Goal: Task Accomplishment & Management: Complete application form

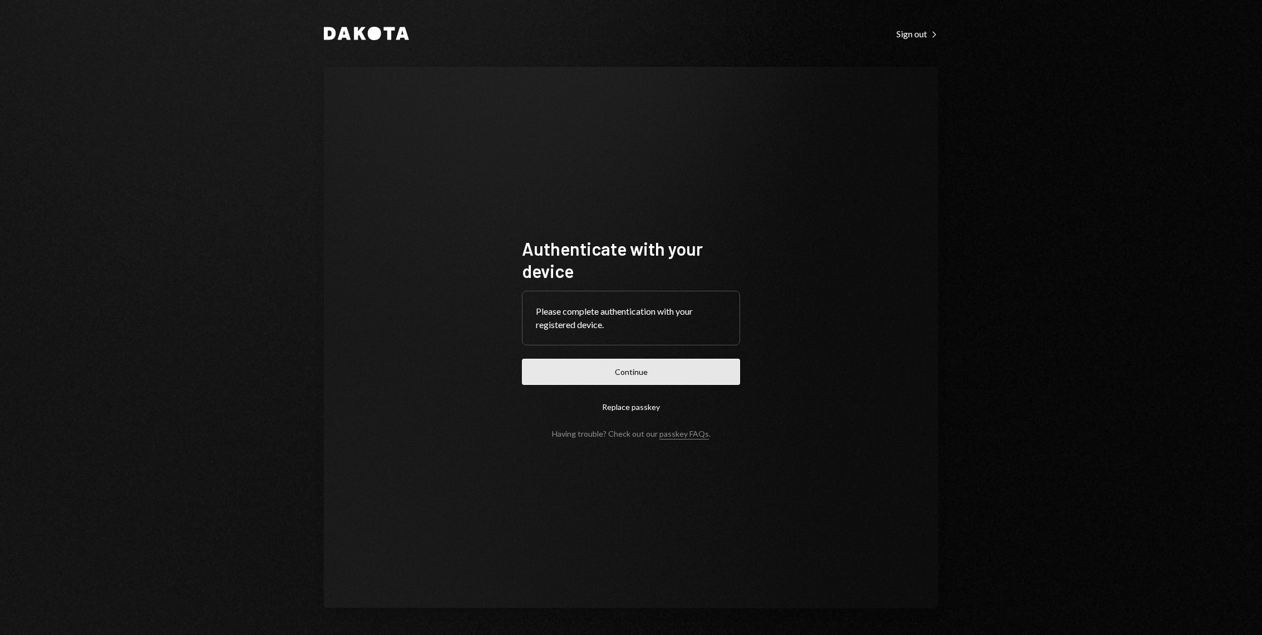
click at [601, 383] on button "Continue" at bounding box center [631, 371] width 218 height 26
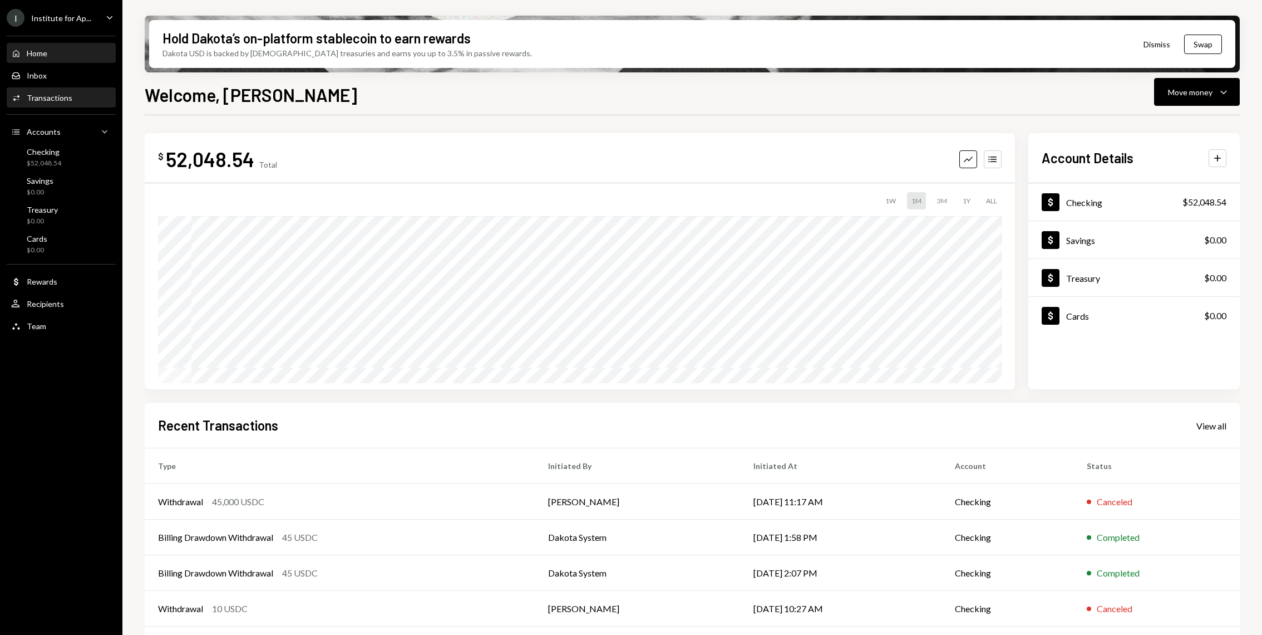
click at [76, 101] on div "Activities Transactions" at bounding box center [61, 98] width 100 height 10
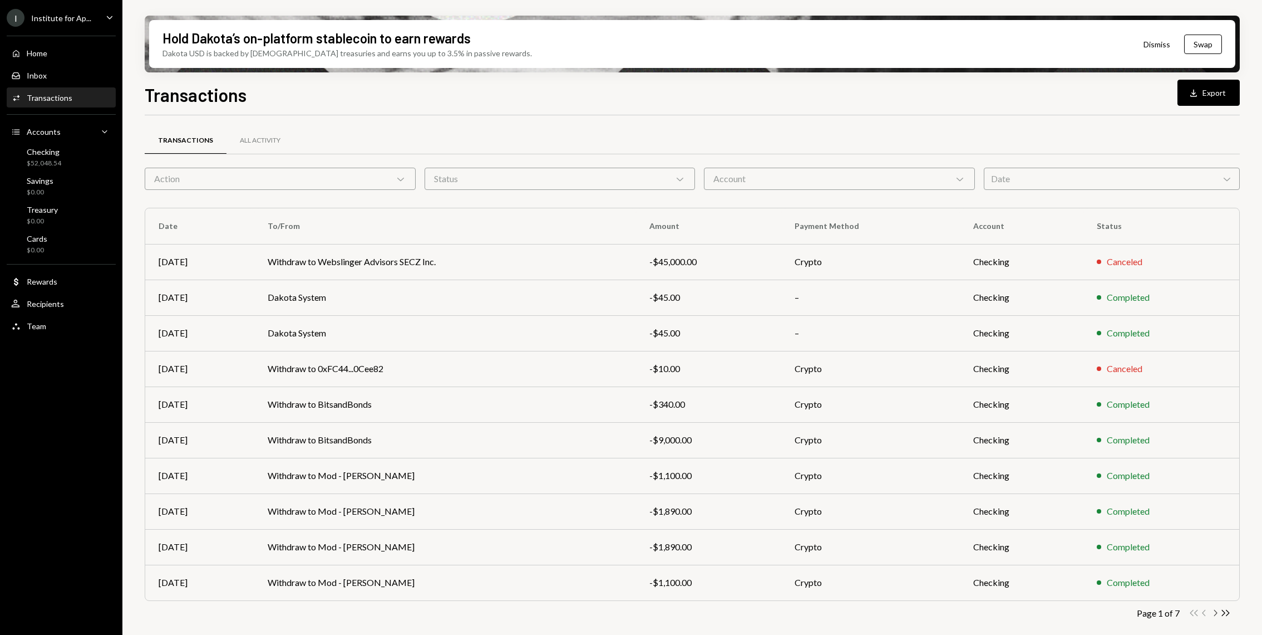
click at [1212, 614] on icon "Chevron Right" at bounding box center [1215, 612] width 11 height 11
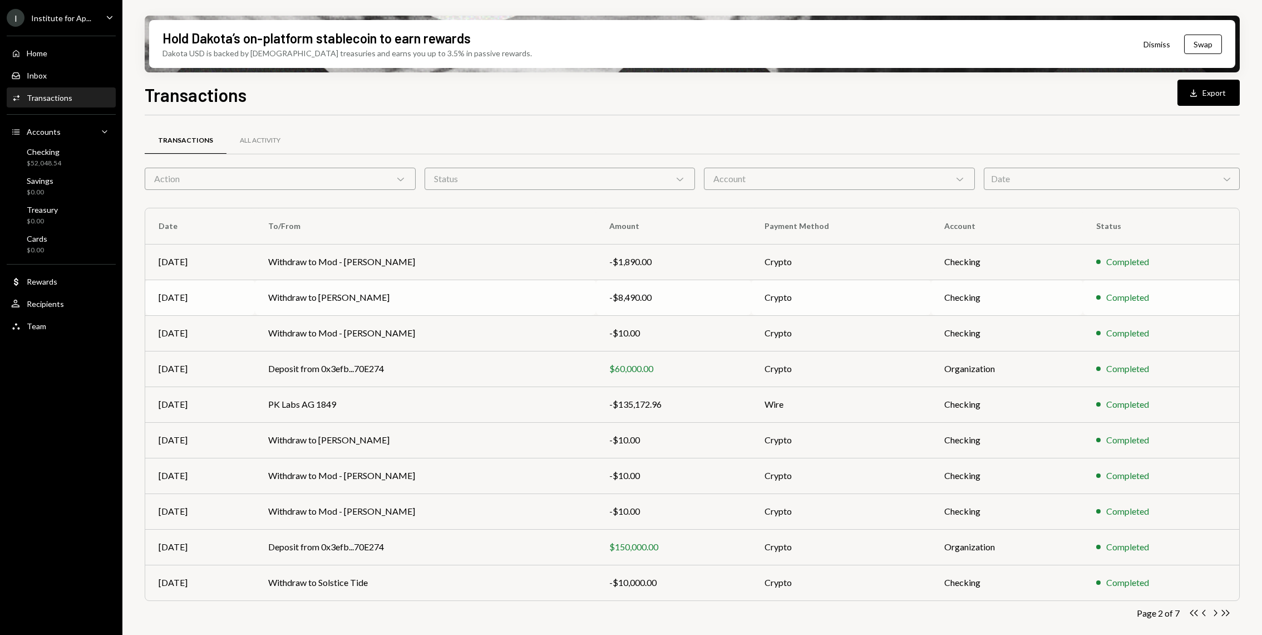
click at [417, 296] on td "Withdraw to [PERSON_NAME]" at bounding box center [425, 297] width 341 height 36
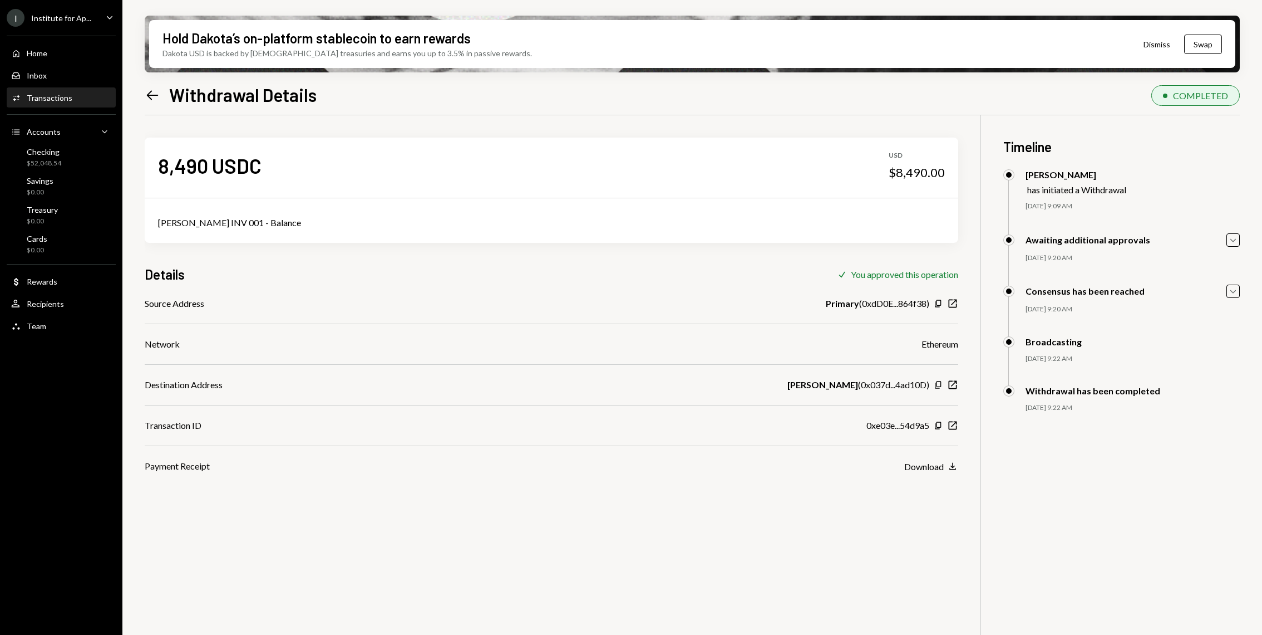
click at [215, 218] on div "Jonathan Emmanuel INV 001 - Balance" at bounding box center [551, 222] width 787 height 13
copy div "Jonathan Emmanuel INV 001 - Balance"
click at [61, 50] on div "Home Home" at bounding box center [61, 53] width 100 height 10
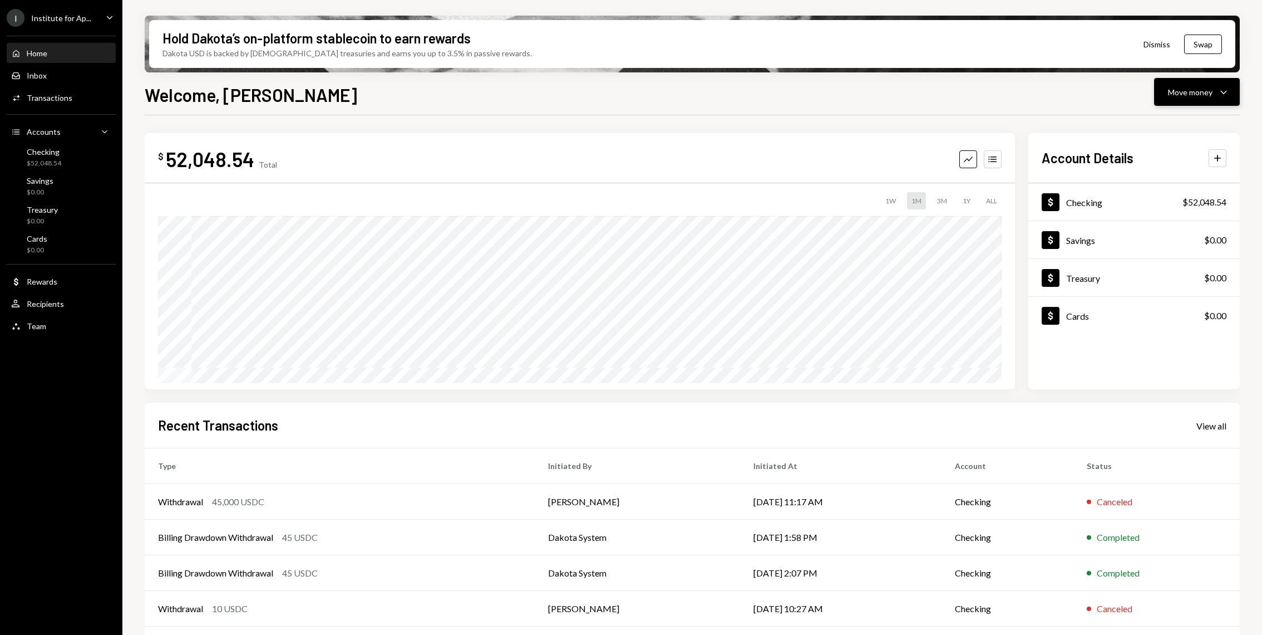
click at [1226, 83] on button "Move money Caret Down" at bounding box center [1197, 92] width 86 height 28
click at [1188, 114] on div "Withdraw Send" at bounding box center [1179, 125] width 111 height 25
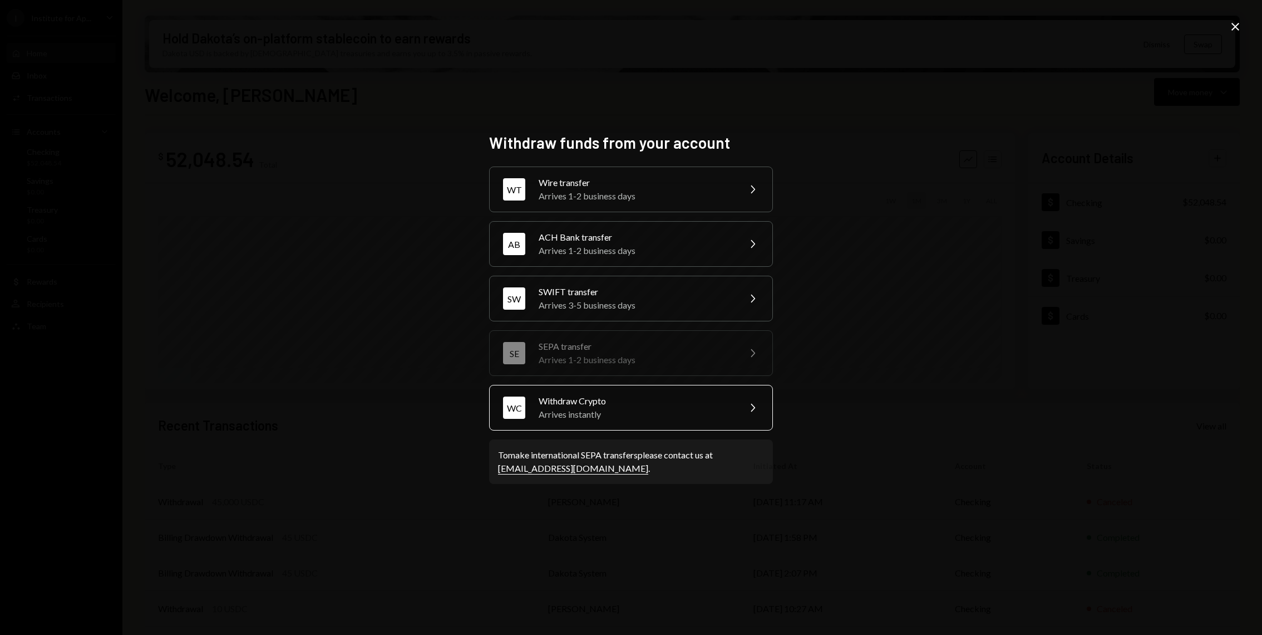
click at [657, 391] on div "WC Withdraw Crypto Arrives instantly Chevron Right" at bounding box center [631, 408] width 284 height 46
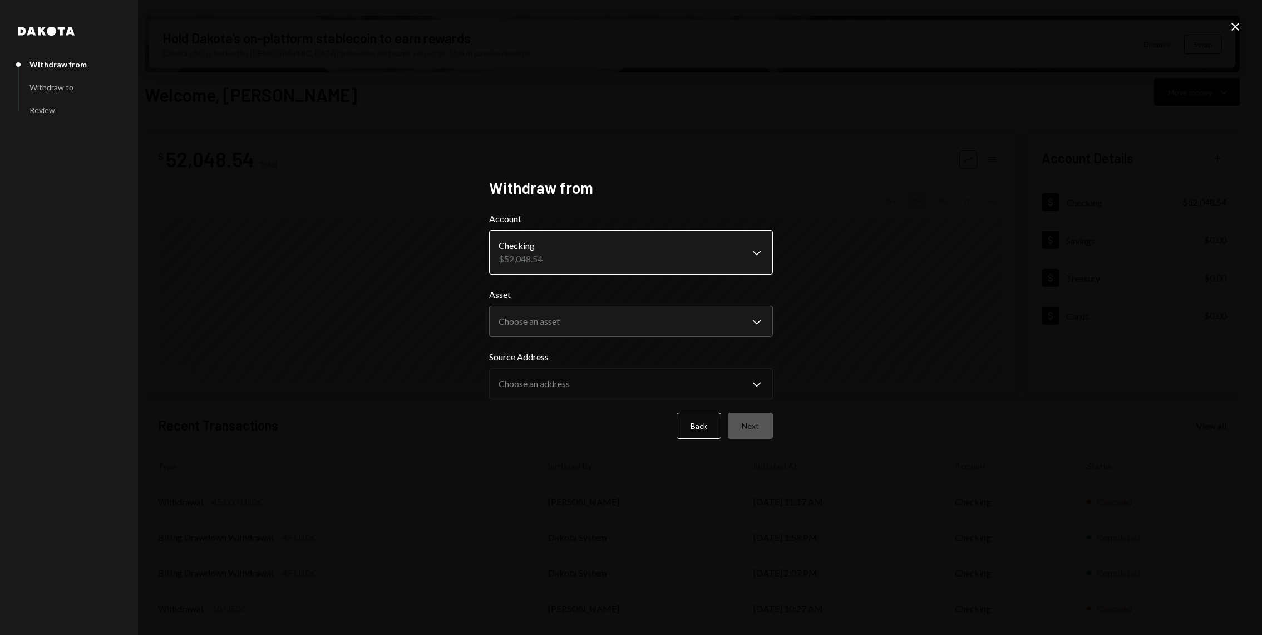
click at [580, 266] on body "I Institute for Ap... Caret Down Home Home Inbox Inbox Activities Transactions …" at bounding box center [631, 317] width 1262 height 635
click at [575, 326] on body "I Institute for Ap... Caret Down Home Home Inbox Inbox Activities Transactions …" at bounding box center [631, 317] width 1262 height 635
select select "****"
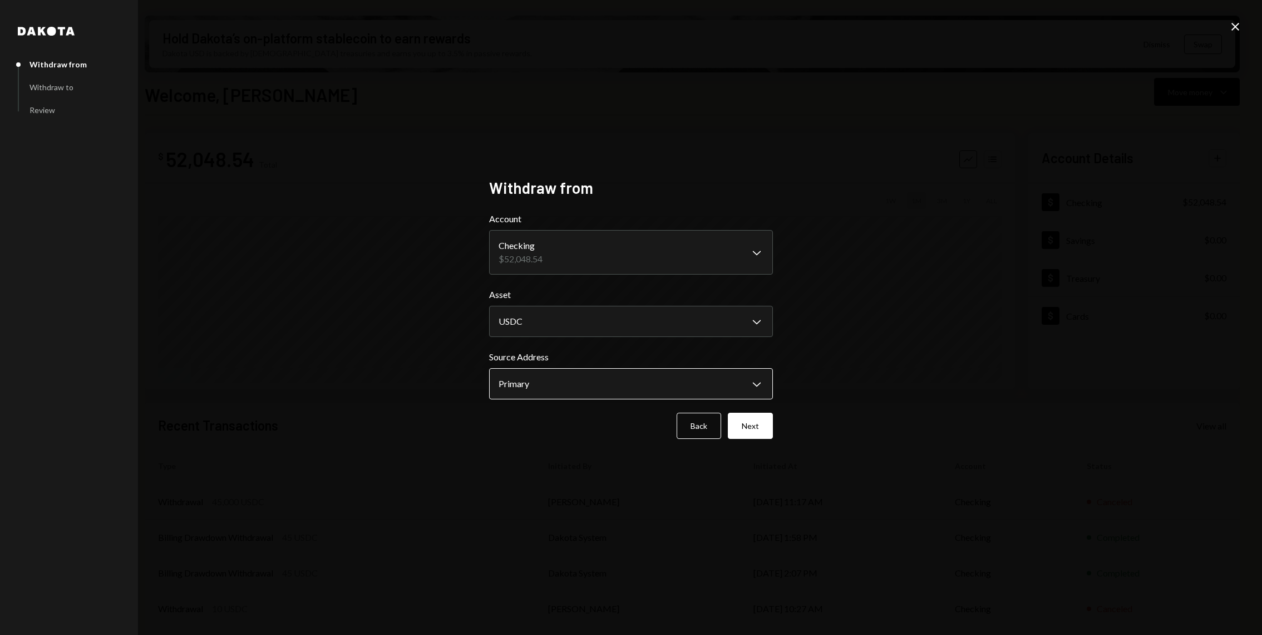
click at [599, 385] on body "I Institute for Ap... Caret Down Home Home Inbox Inbox Activities Transactions …" at bounding box center [631, 317] width 1262 height 635
click at [763, 441] on div "**********" at bounding box center [631, 317] width 284 height 278
click at [759, 437] on button "Next" at bounding box center [750, 425] width 45 height 26
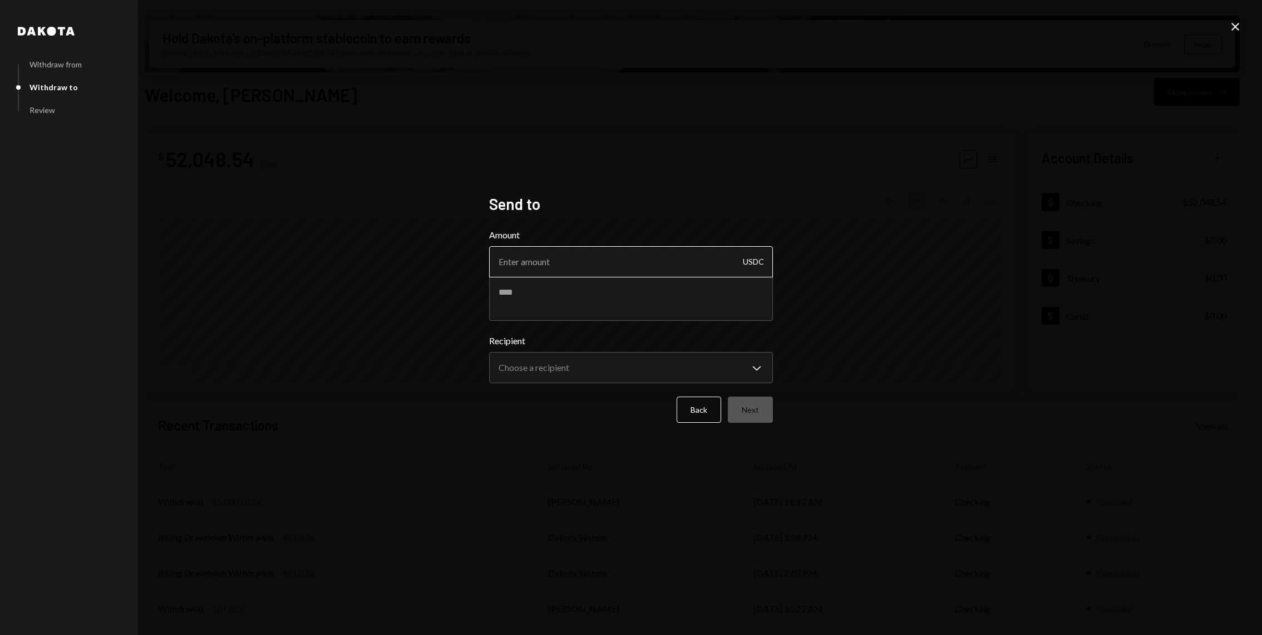
click at [567, 268] on input "Amount" at bounding box center [631, 261] width 284 height 31
click at [549, 298] on textarea at bounding box center [631, 298] width 284 height 45
paste textarea "**********"
type textarea "**********"
click at [554, 267] on input "Amount" at bounding box center [631, 261] width 284 height 31
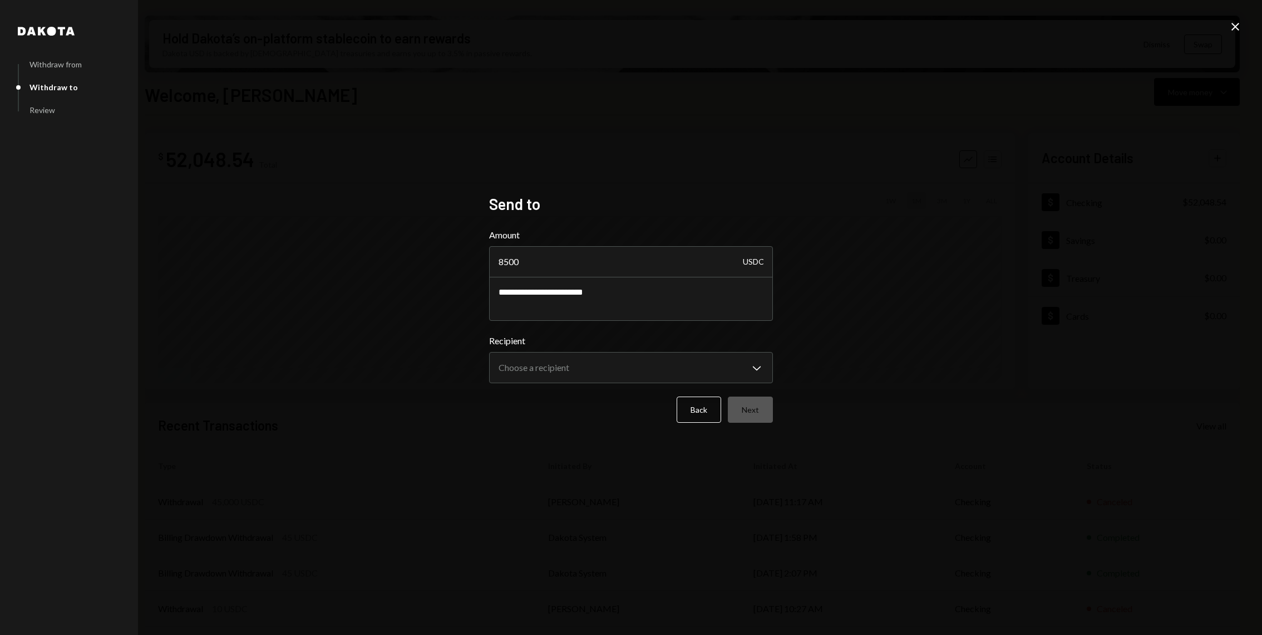
type input "8500"
click at [662, 295] on textarea "**********" at bounding box center [631, 298] width 284 height 45
click at [550, 266] on input "8500" at bounding box center [631, 261] width 284 height 31
click at [559, 302] on textarea "**********" at bounding box center [631, 298] width 284 height 45
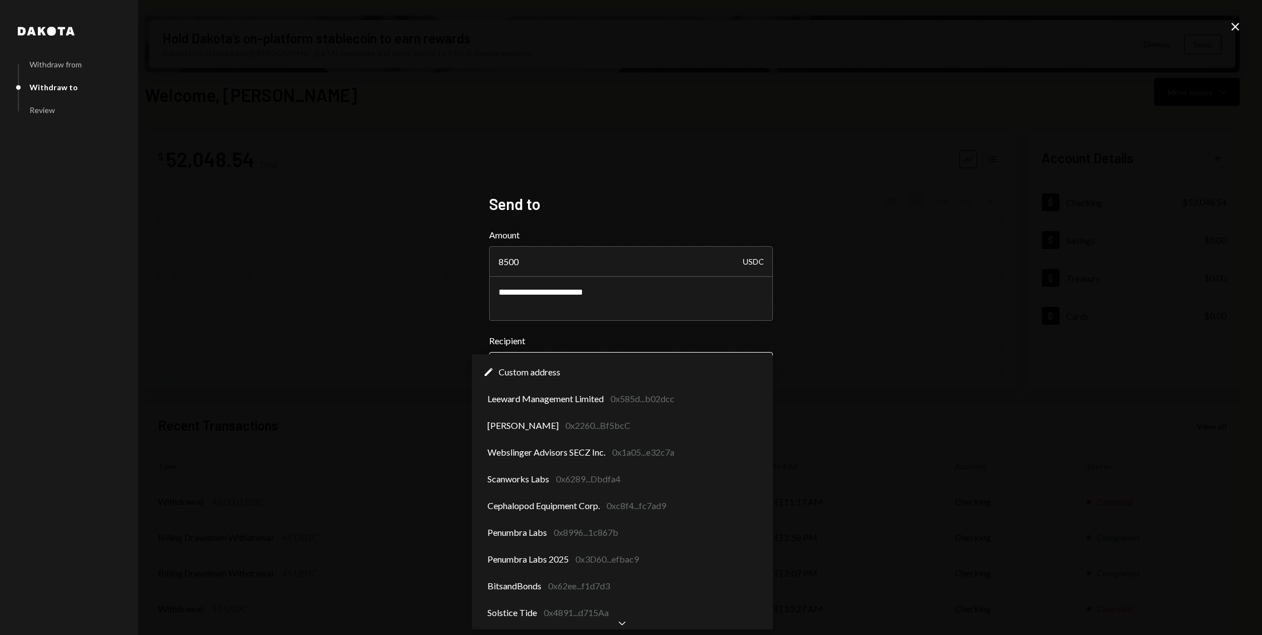
click at [598, 371] on body "I Institute for Ap... Caret Down Home Home Inbox Inbox Activities Transactions …" at bounding box center [631, 317] width 1262 height 635
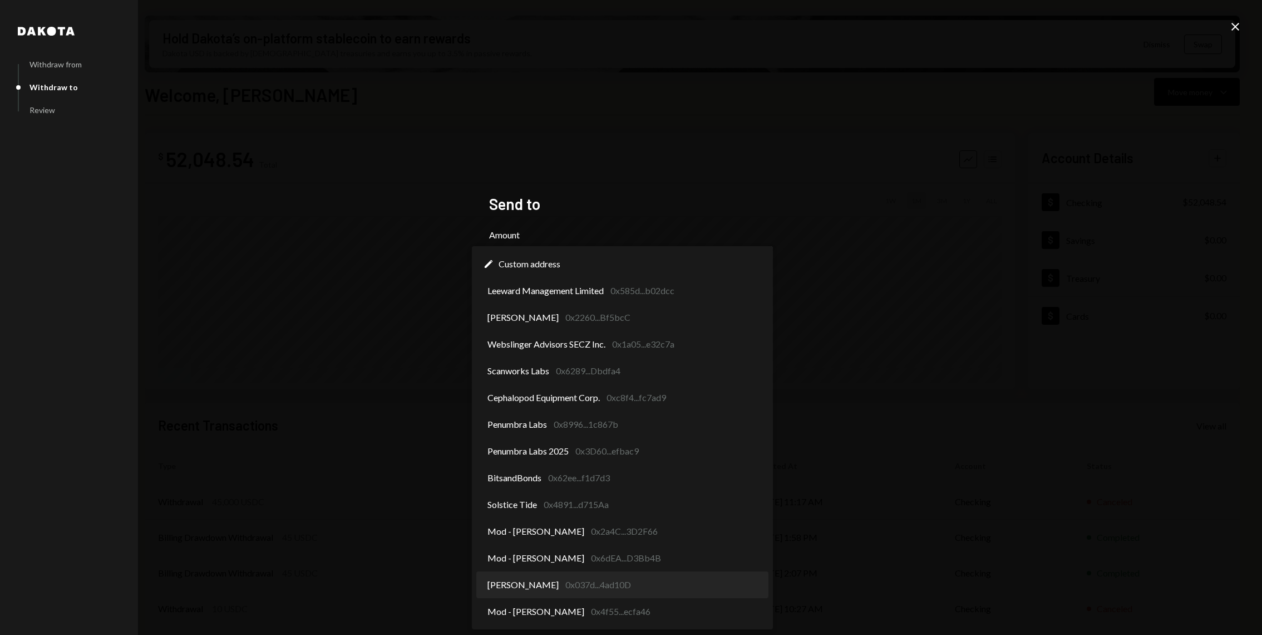
select select "**********"
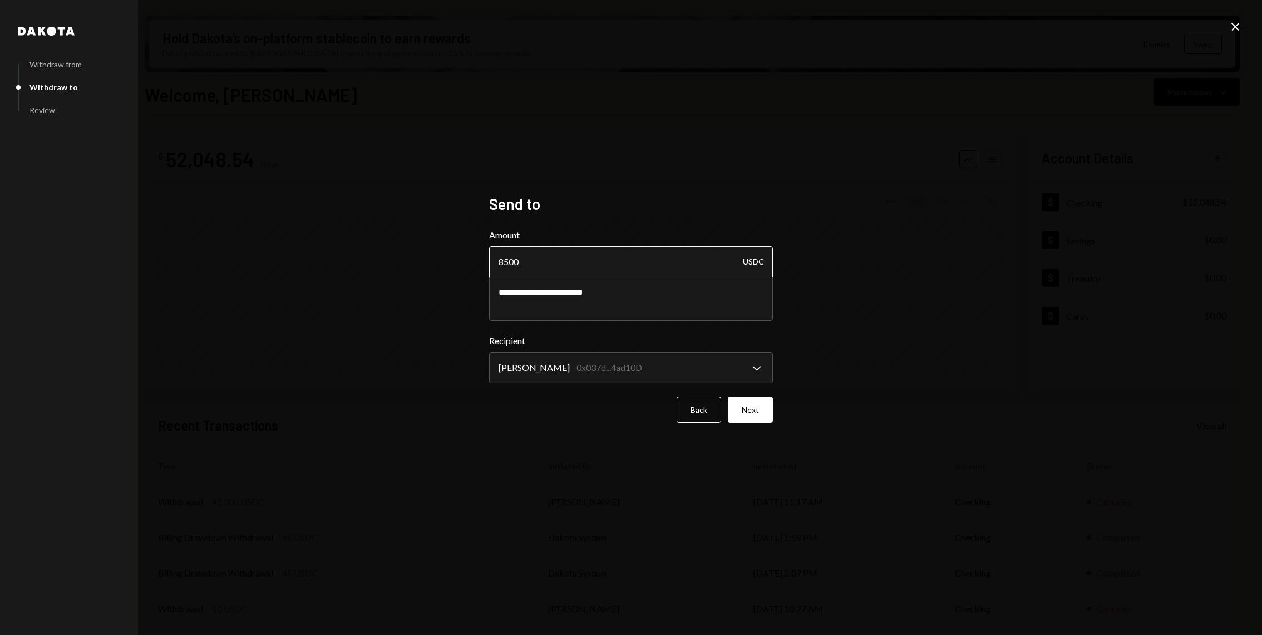
click at [544, 267] on input "8500" at bounding box center [631, 261] width 284 height 31
click at [598, 293] on textarea "**********" at bounding box center [631, 298] width 284 height 45
click at [752, 414] on button "Next" at bounding box center [750, 409] width 45 height 26
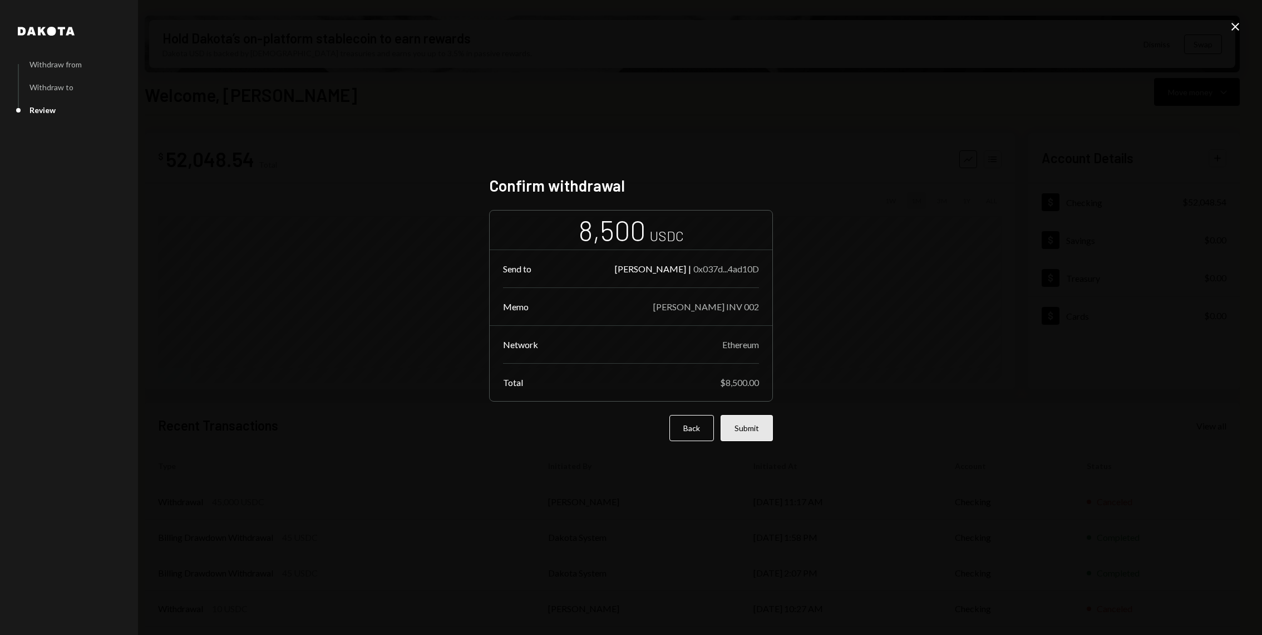
click at [741, 438] on button "Submit" at bounding box center [747, 428] width 52 height 26
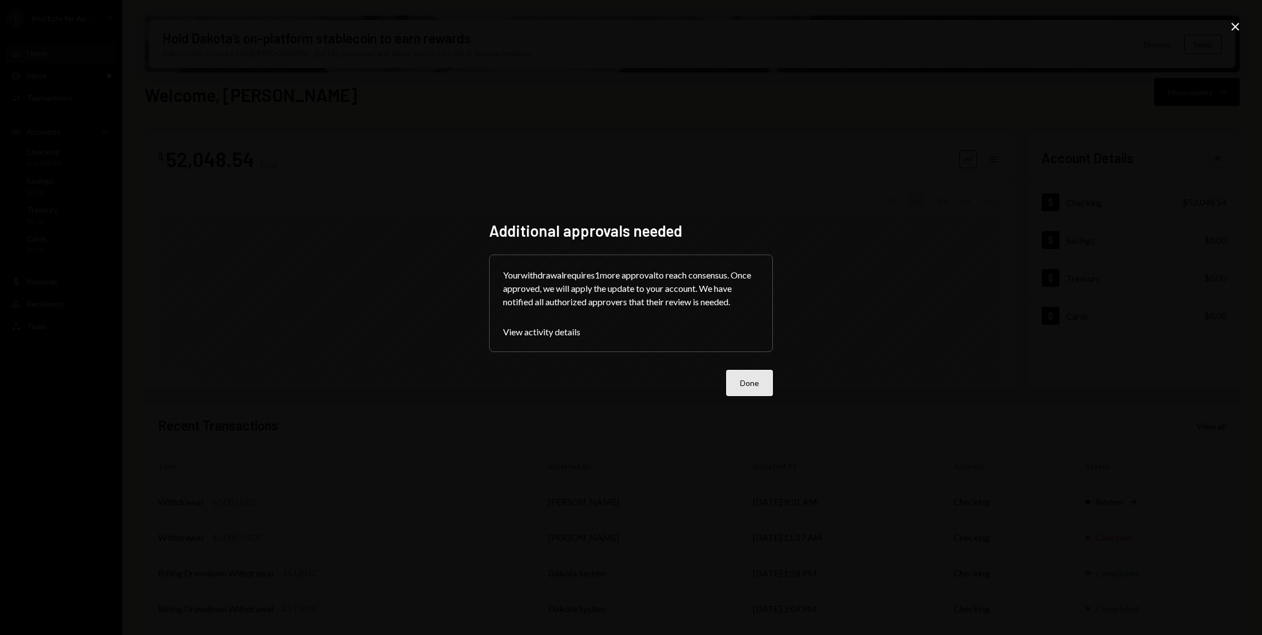
click at [759, 384] on button "Done" at bounding box center [749, 383] width 47 height 26
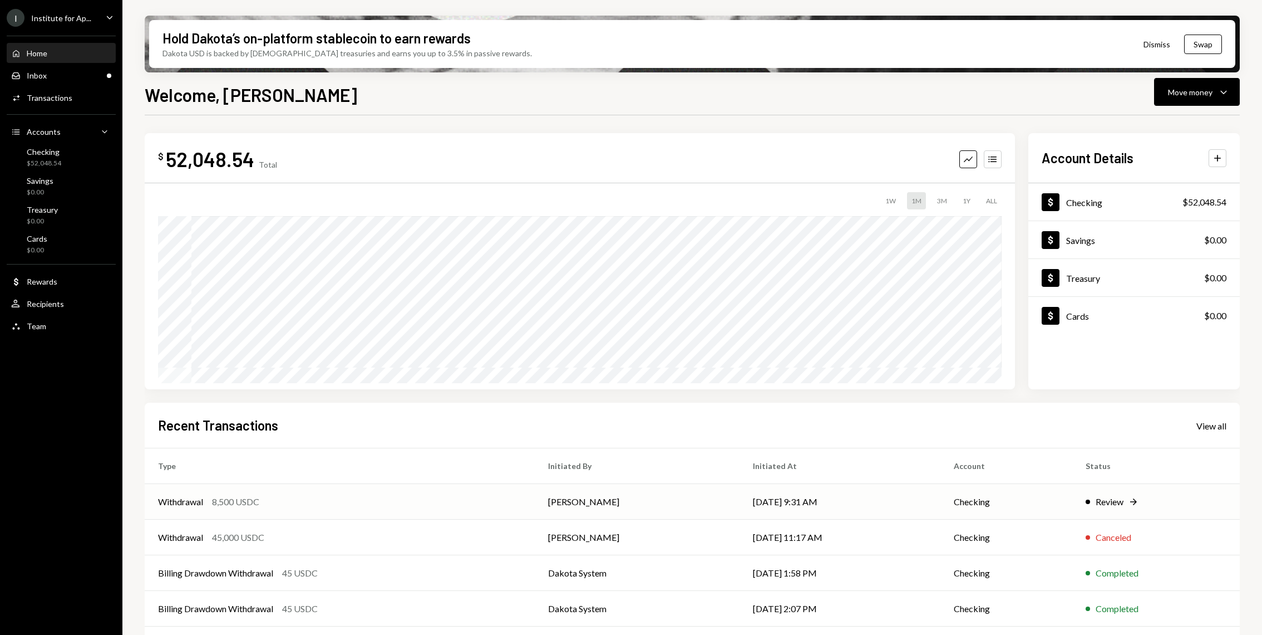
click at [565, 490] on td "[PERSON_NAME]" at bounding box center [637, 502] width 205 height 36
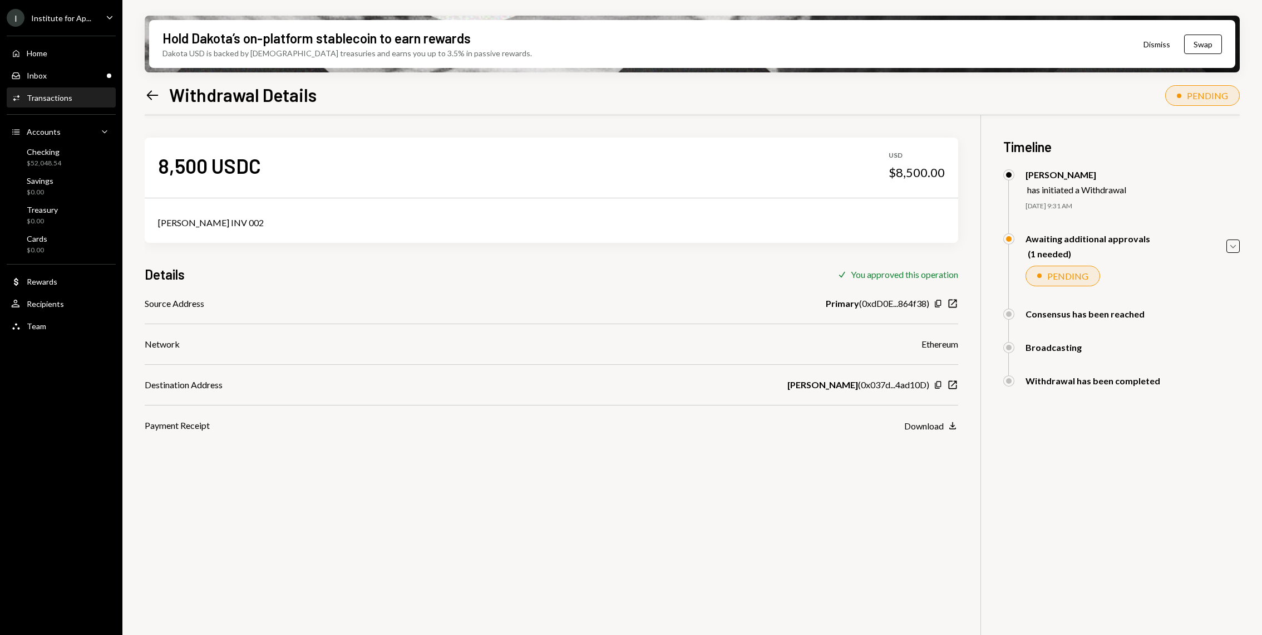
scroll to position [89, 0]
click at [90, 87] on link "Activities Transactions" at bounding box center [61, 97] width 109 height 20
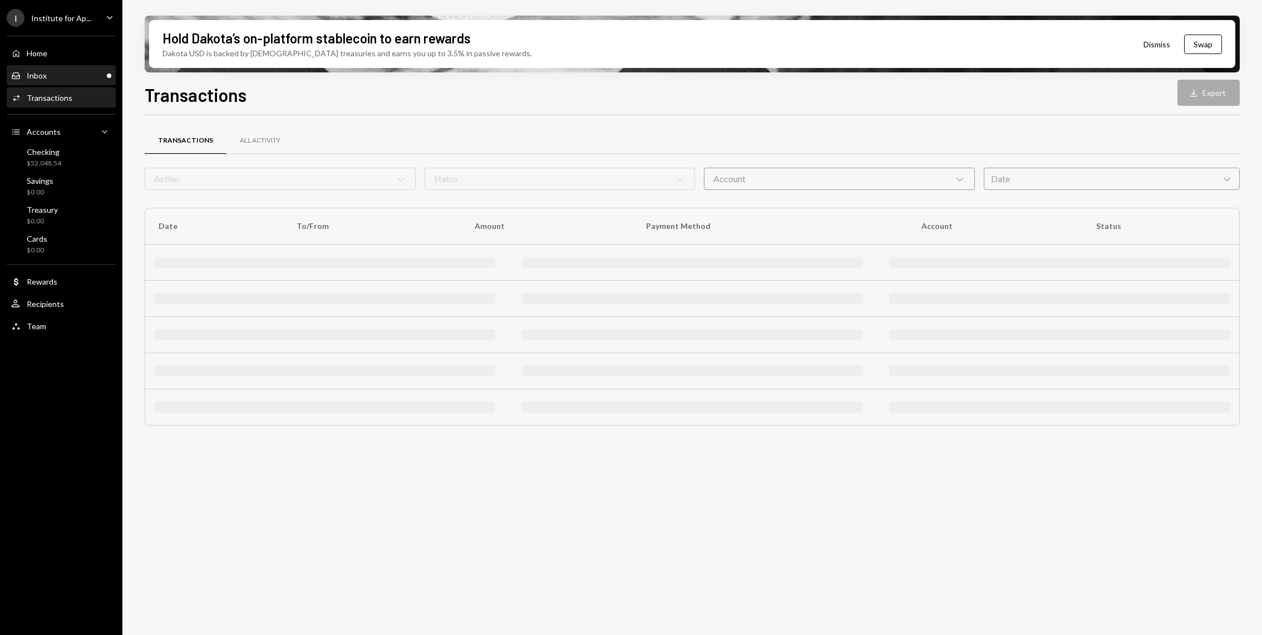
click at [86, 73] on div "Inbox Inbox" at bounding box center [61, 76] width 100 height 10
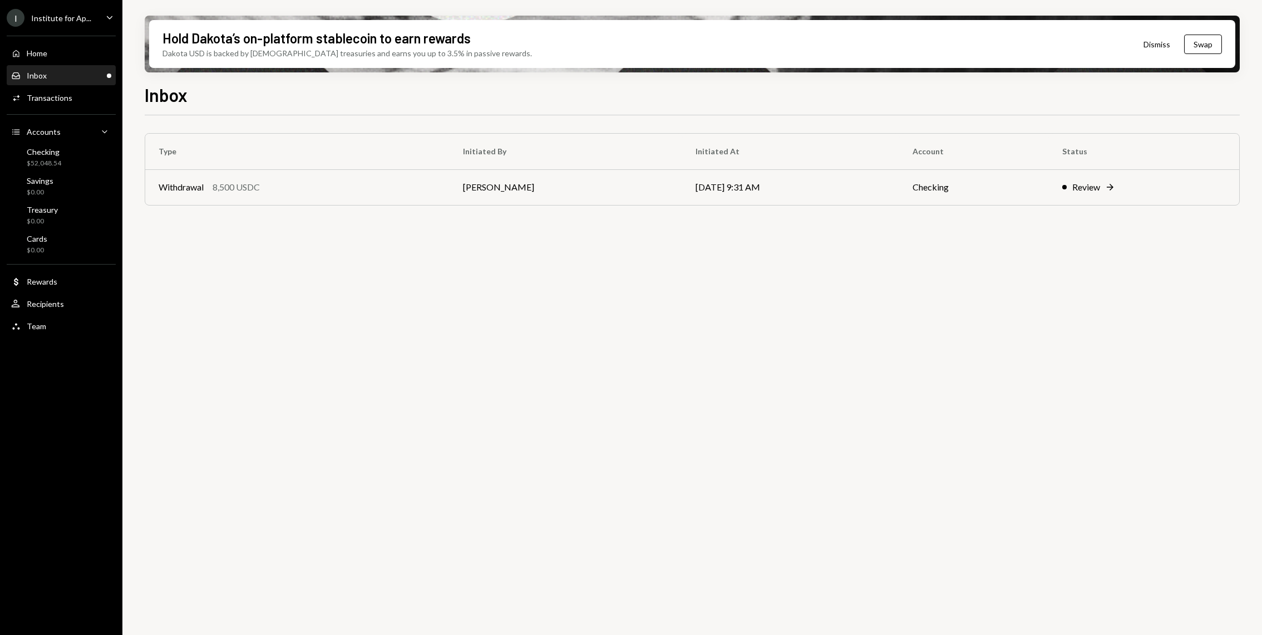
click at [77, 67] on div "Inbox Inbox" at bounding box center [61, 75] width 100 height 19
click at [68, 50] on div "Home Home" at bounding box center [61, 53] width 100 height 10
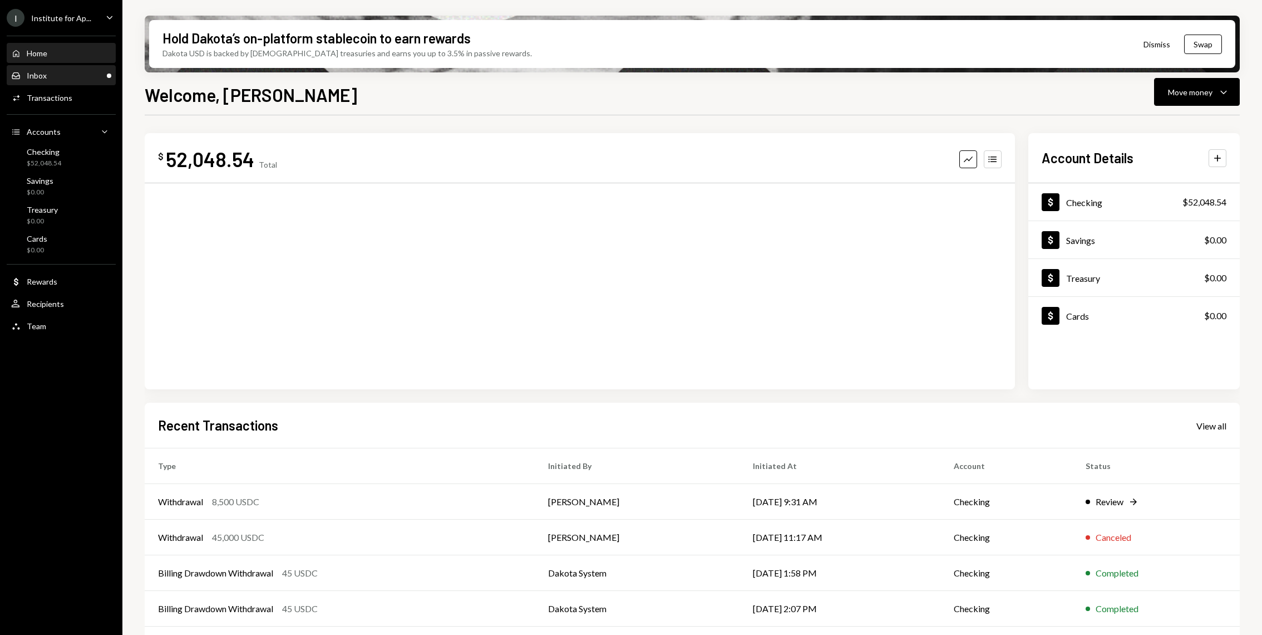
click at [80, 76] on div "Inbox Inbox" at bounding box center [61, 76] width 100 height 10
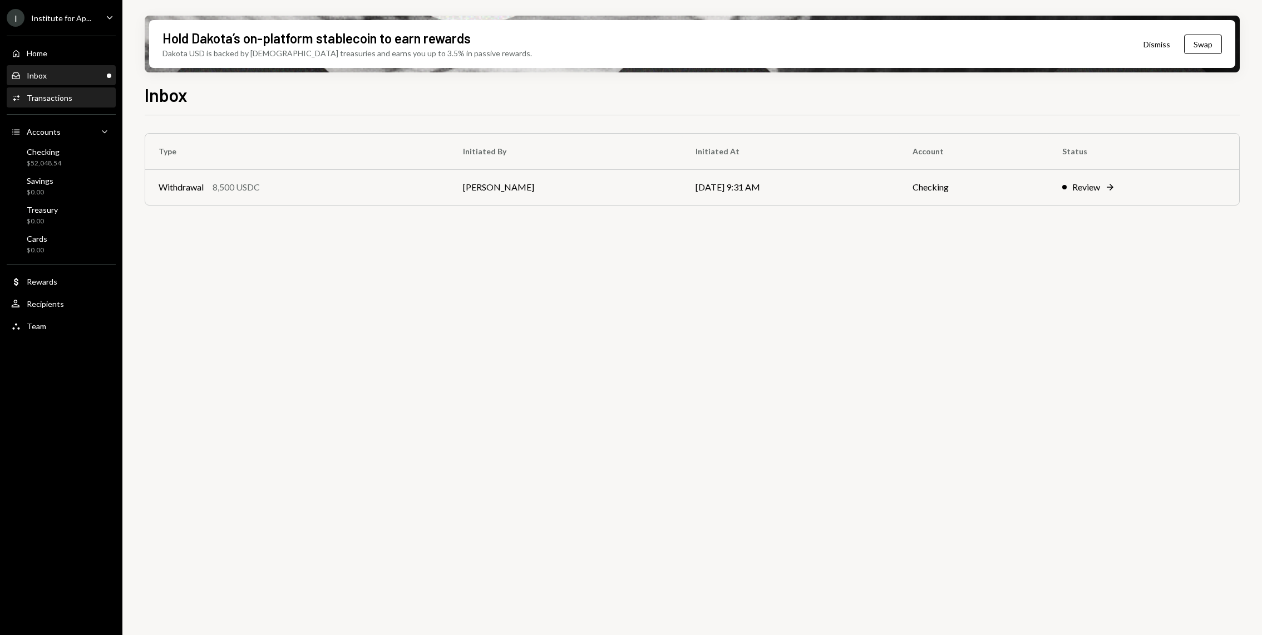
click at [61, 94] on div "Transactions" at bounding box center [50, 97] width 46 height 9
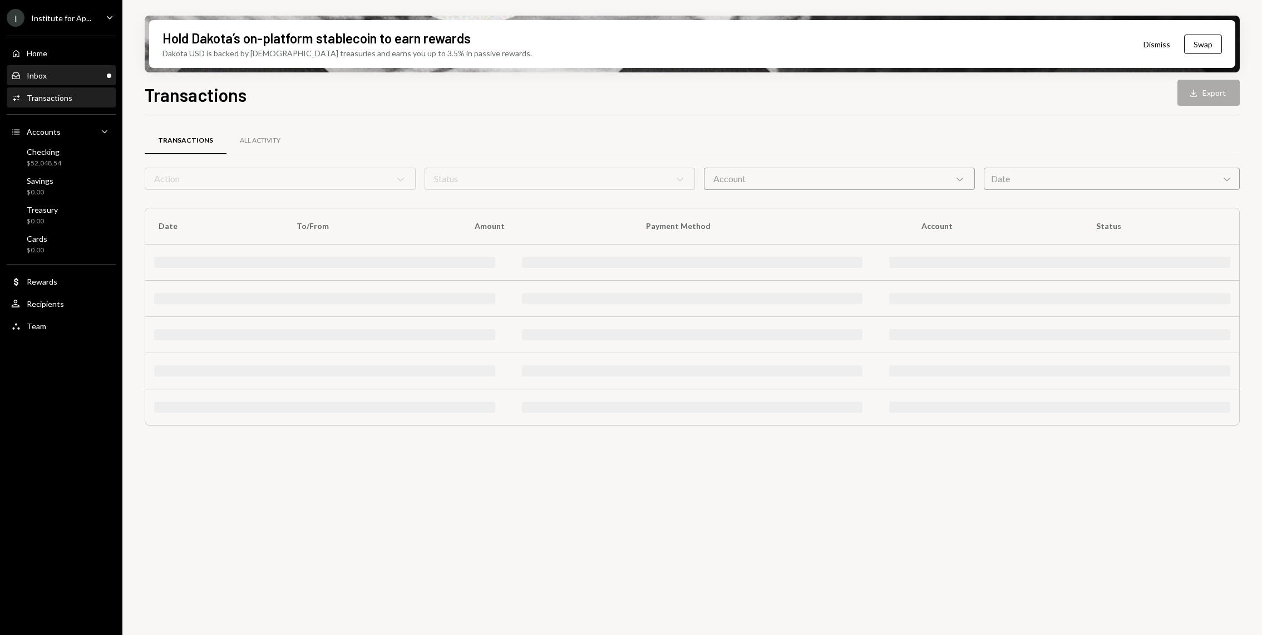
click at [80, 71] on div "Inbox Inbox" at bounding box center [61, 76] width 100 height 10
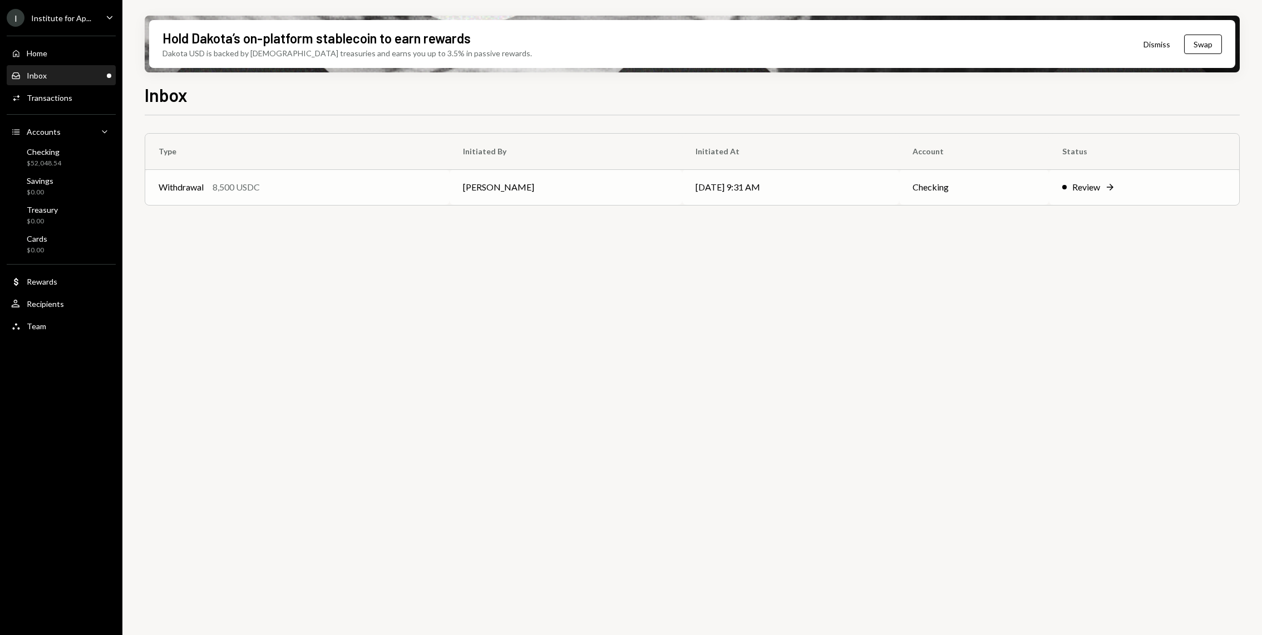
click at [725, 175] on td "[DATE] 9:31 AM" at bounding box center [790, 187] width 217 height 36
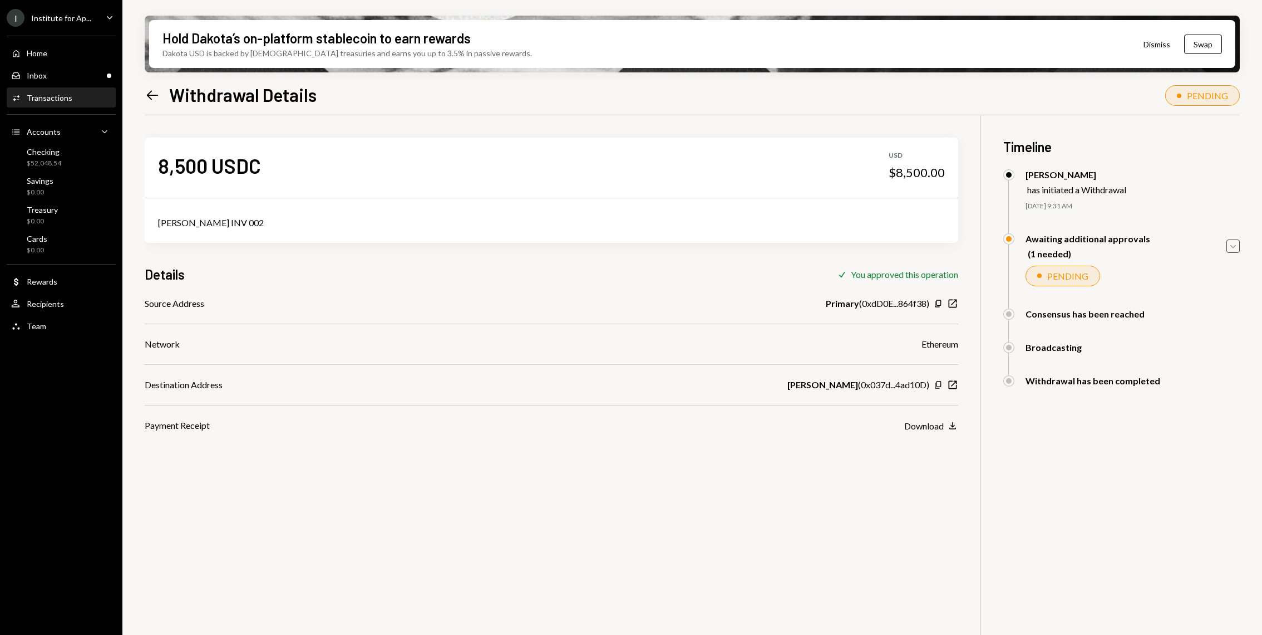
click at [1234, 247] on icon "Caret Down" at bounding box center [1233, 246] width 12 height 12
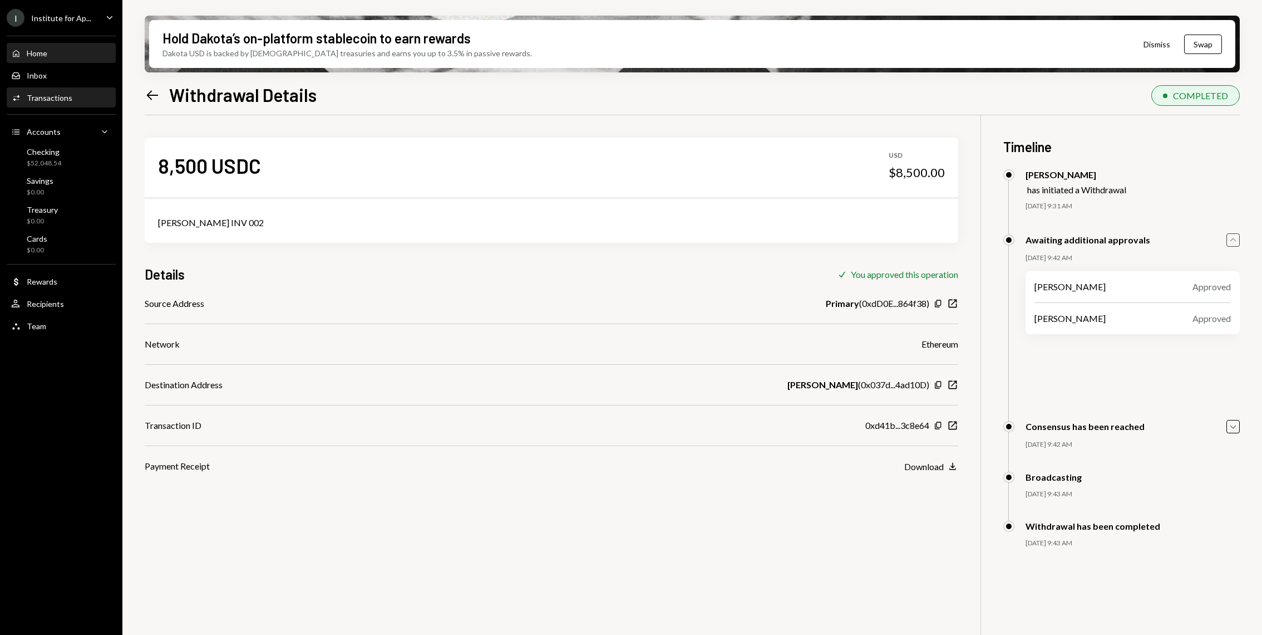
click at [37, 57] on div "Home" at bounding box center [37, 52] width 21 height 9
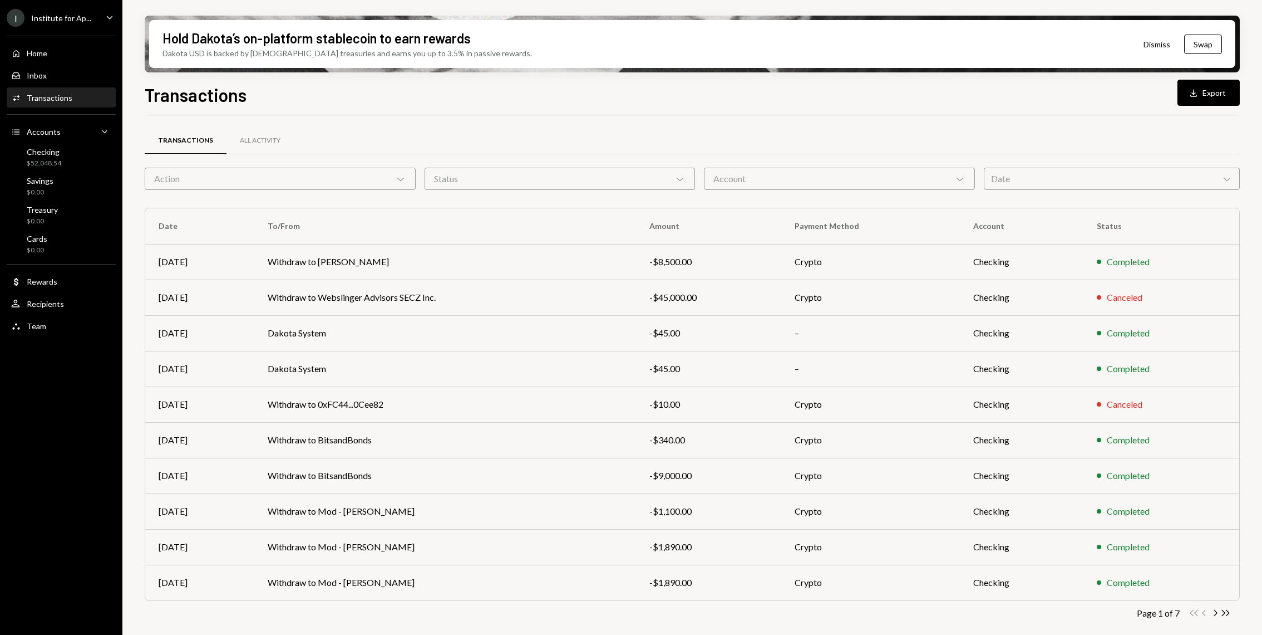
click at [468, 264] on td "Withdraw to Jonathan Emmanuel" at bounding box center [445, 262] width 382 height 36
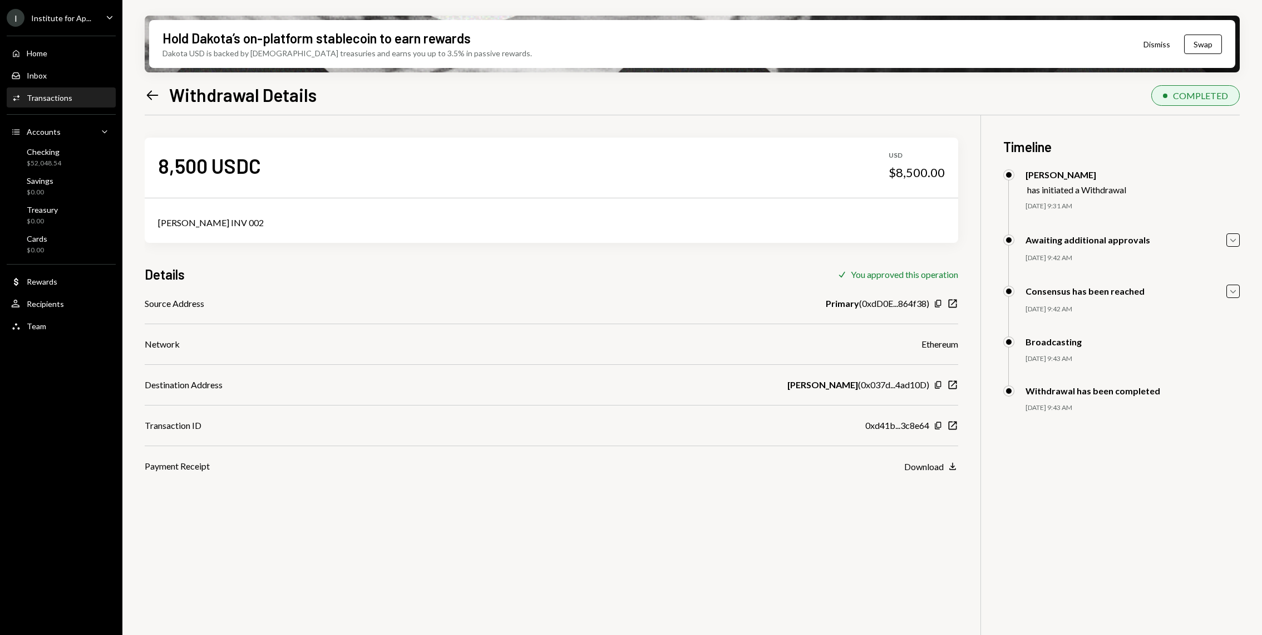
scroll to position [89, 0]
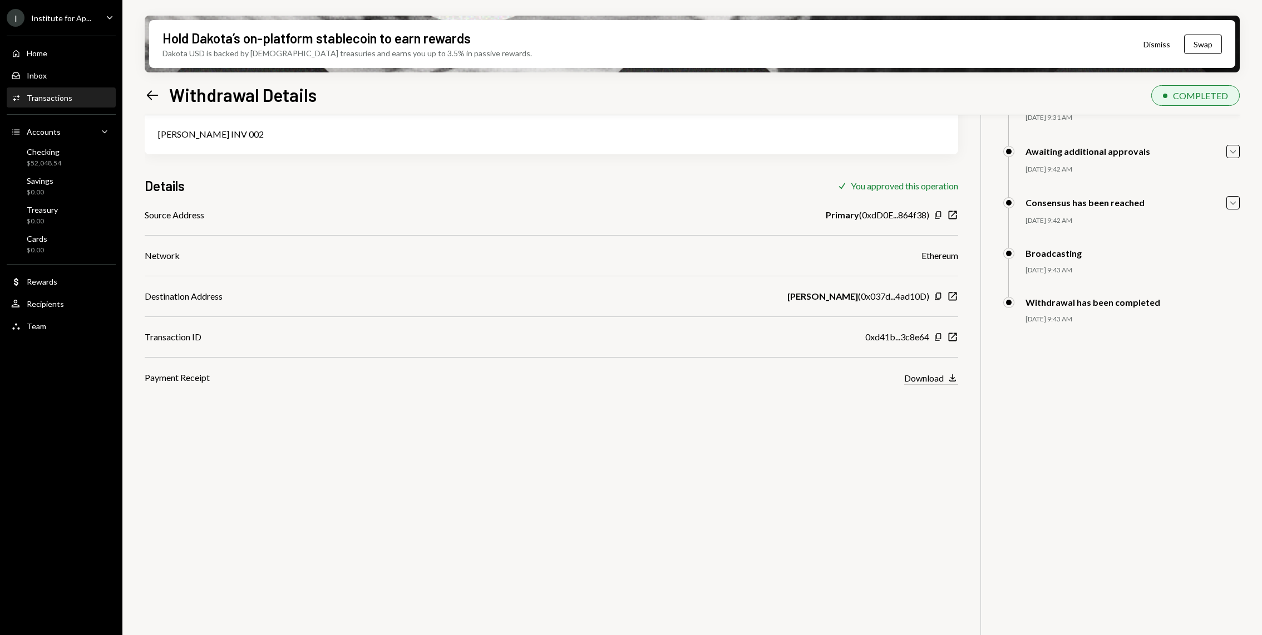
click at [934, 378] on div "Download" at bounding box center [924, 377] width 40 height 11
click at [225, 128] on div "Jonathan Emmanuel INV 002" at bounding box center [551, 133] width 787 height 13
copy div "Jonathan Emmanuel INV 002"
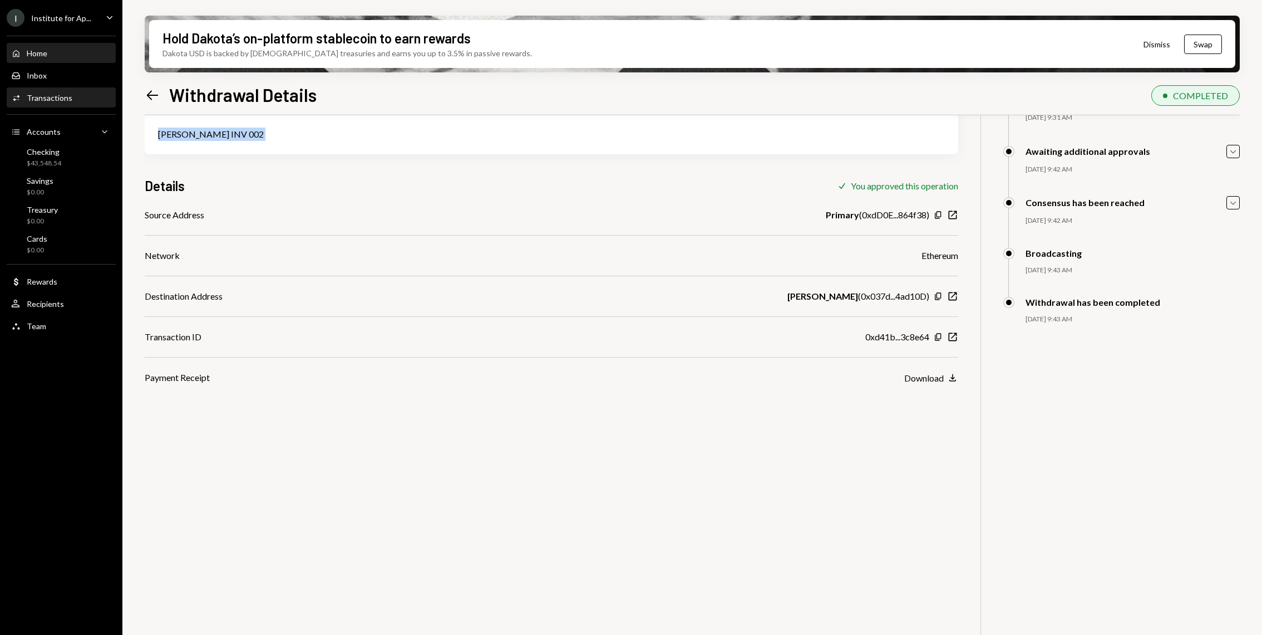
click at [46, 59] on div "Home Home" at bounding box center [61, 53] width 100 height 19
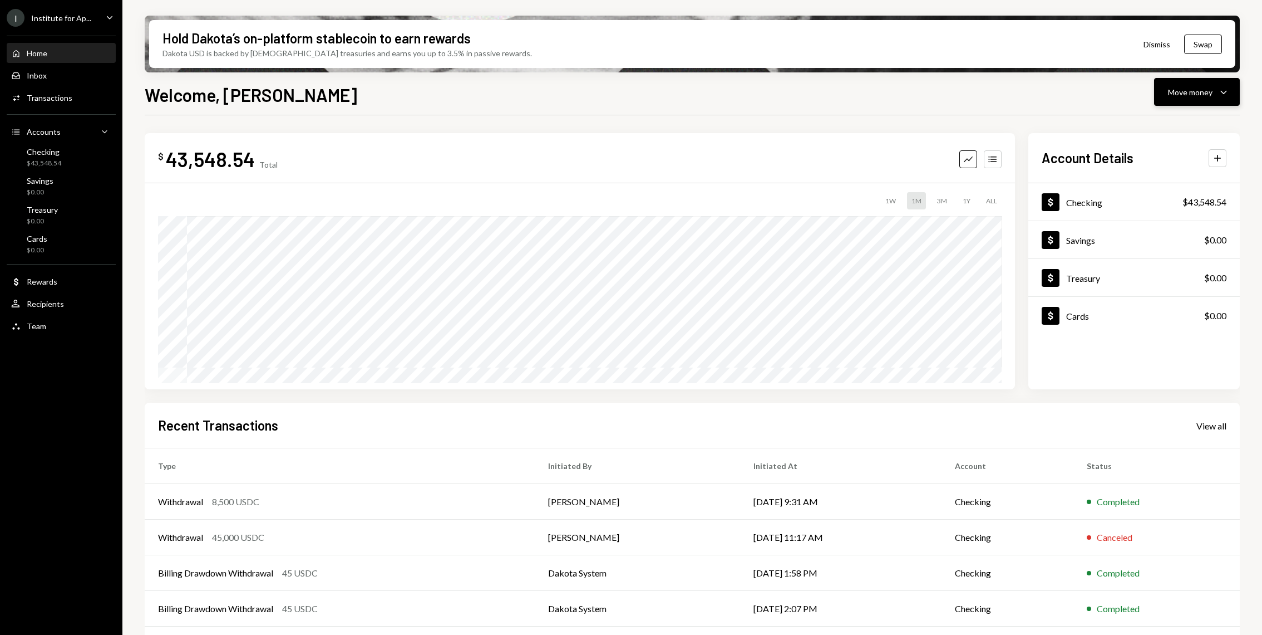
click at [1232, 94] on button "Move money Caret Down" at bounding box center [1197, 92] width 86 height 28
click at [1166, 125] on div "Send" at bounding box center [1188, 126] width 81 height 12
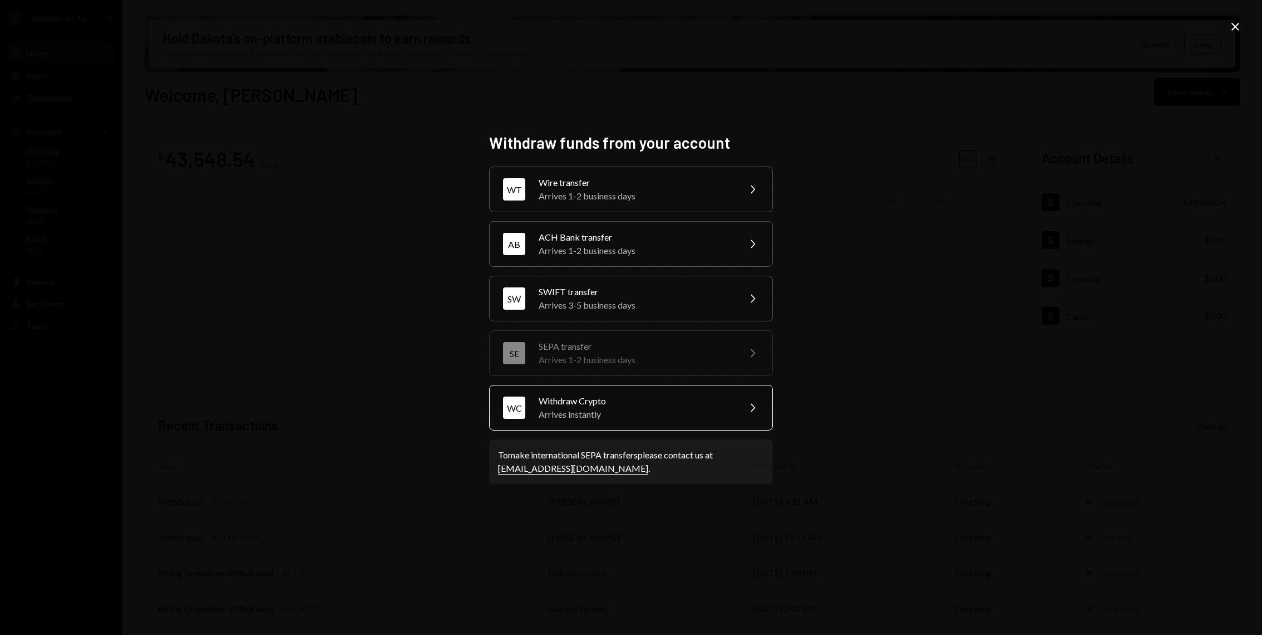
click at [602, 400] on div "Withdraw Crypto" at bounding box center [636, 400] width 194 height 13
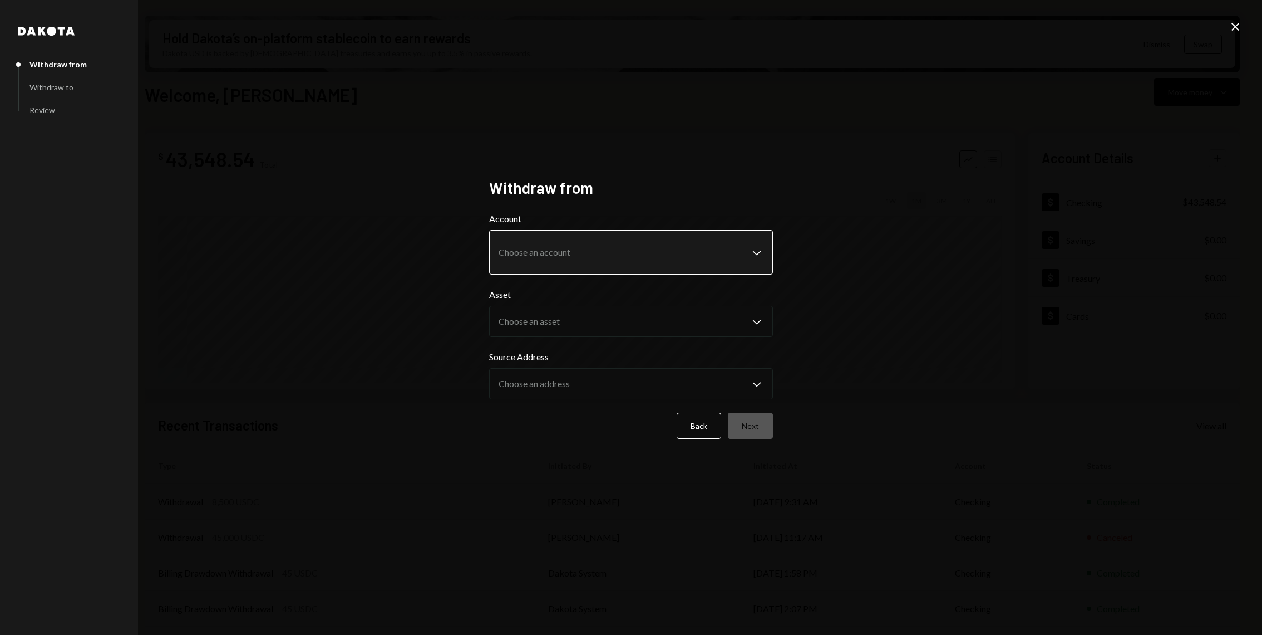
click at [593, 249] on body "I Institute for Ap... Caret Down Home Home Inbox Inbox Activities Transactions …" at bounding box center [631, 317] width 1262 height 635
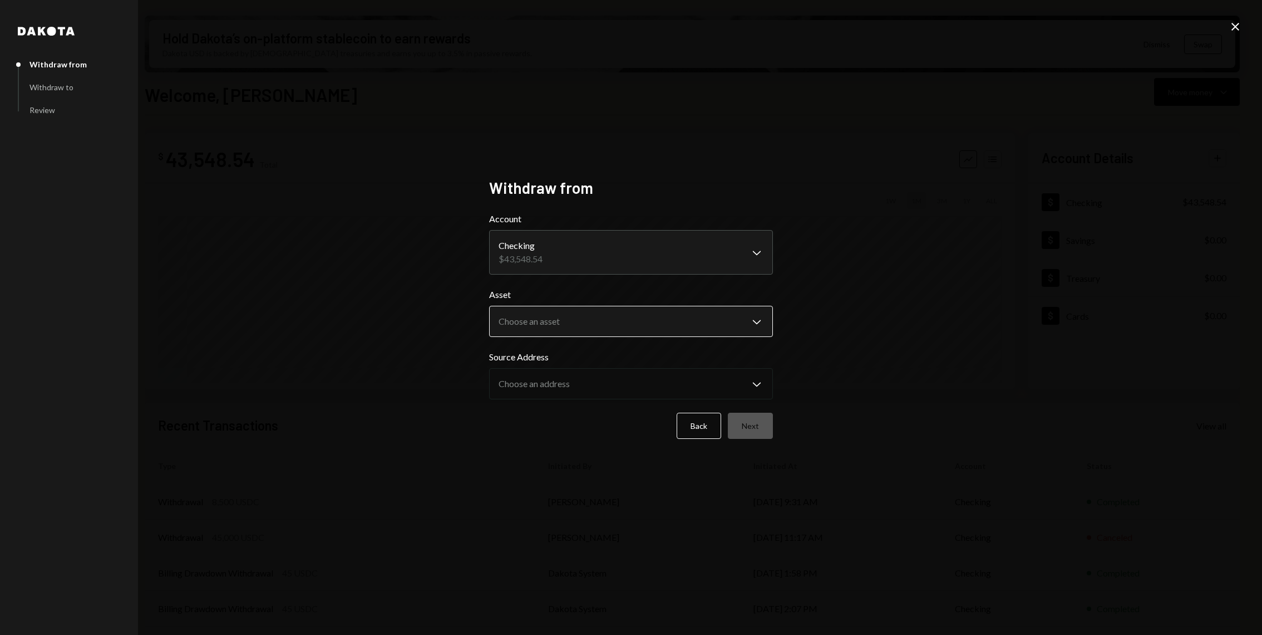
click at [575, 323] on body "I Institute for Ap... Caret Down Home Home Inbox Inbox Activities Transactions …" at bounding box center [631, 317] width 1262 height 635
select select "****"
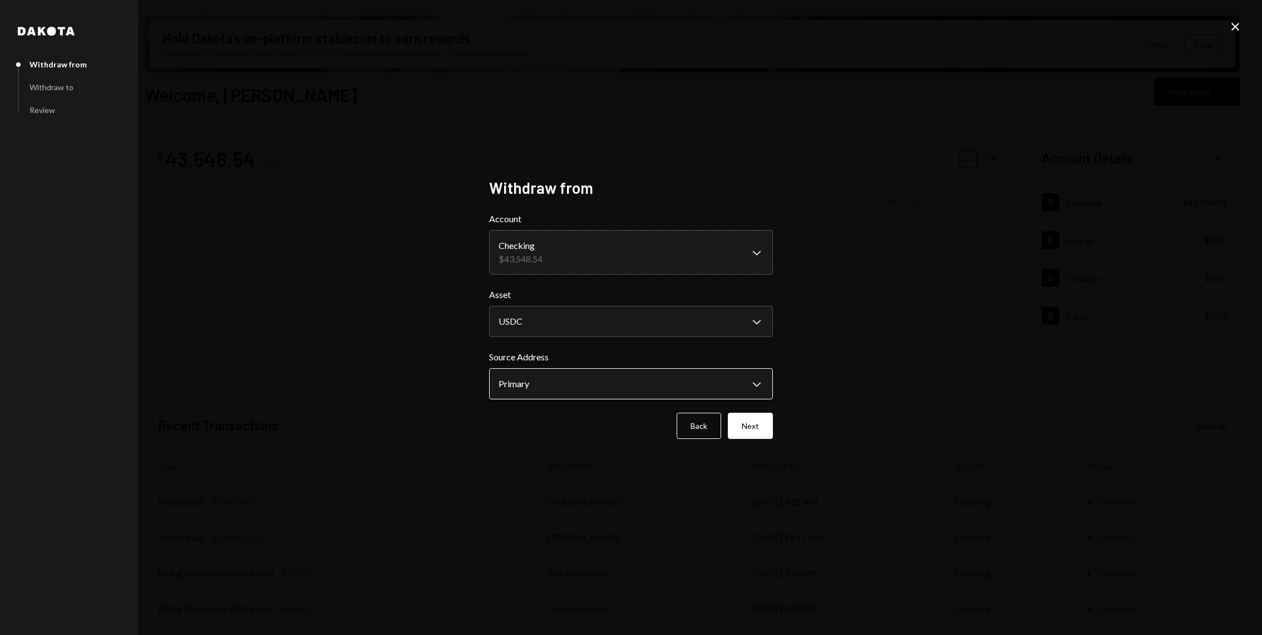
click at [555, 387] on body "I Institute for Ap... Caret Down Home Home Inbox Inbox Activities Transactions …" at bounding box center [631, 317] width 1262 height 635
click at [759, 418] on button "Next" at bounding box center [750, 425] width 45 height 26
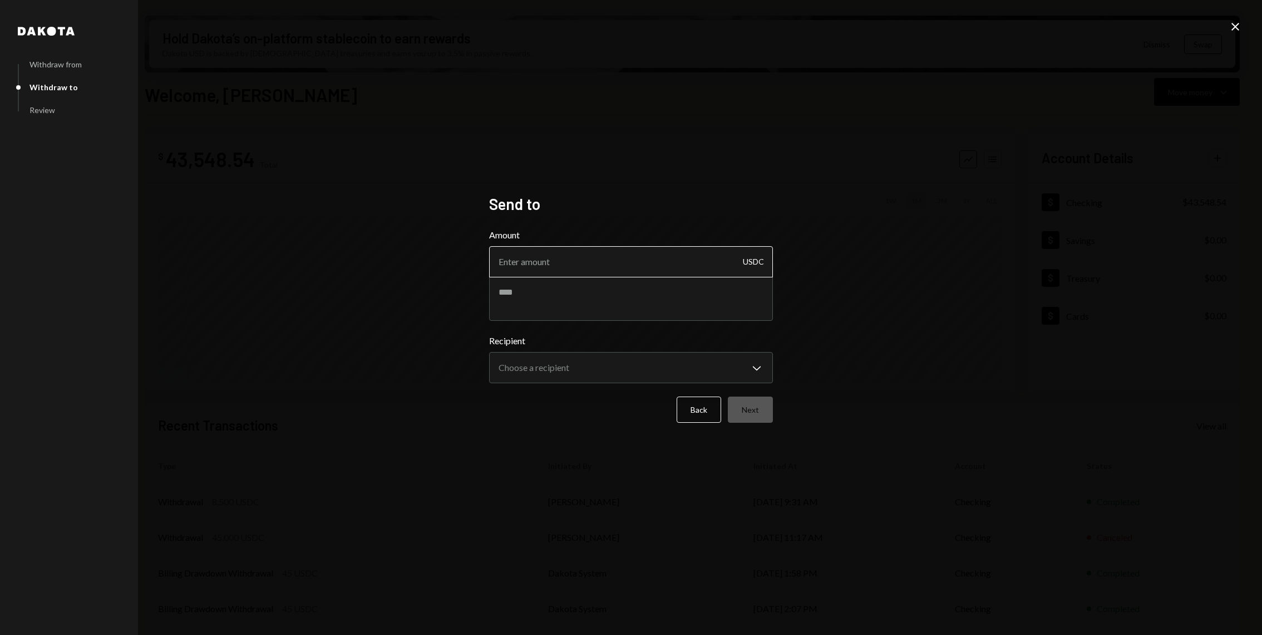
click at [638, 272] on input "Amount" at bounding box center [631, 261] width 284 height 31
click at [592, 307] on textarea at bounding box center [631, 298] width 284 height 45
paste textarea "**********"
type textarea "**********"
click at [548, 261] on input "Amount" at bounding box center [631, 261] width 284 height 31
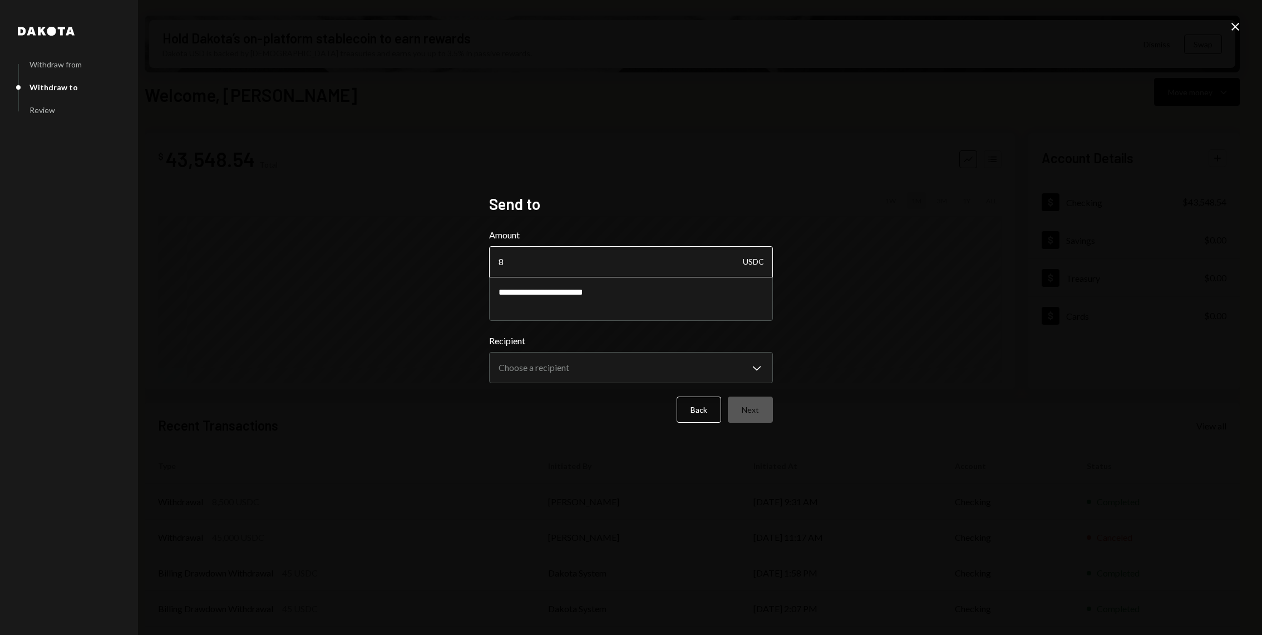
type input "85"
type input "8500"
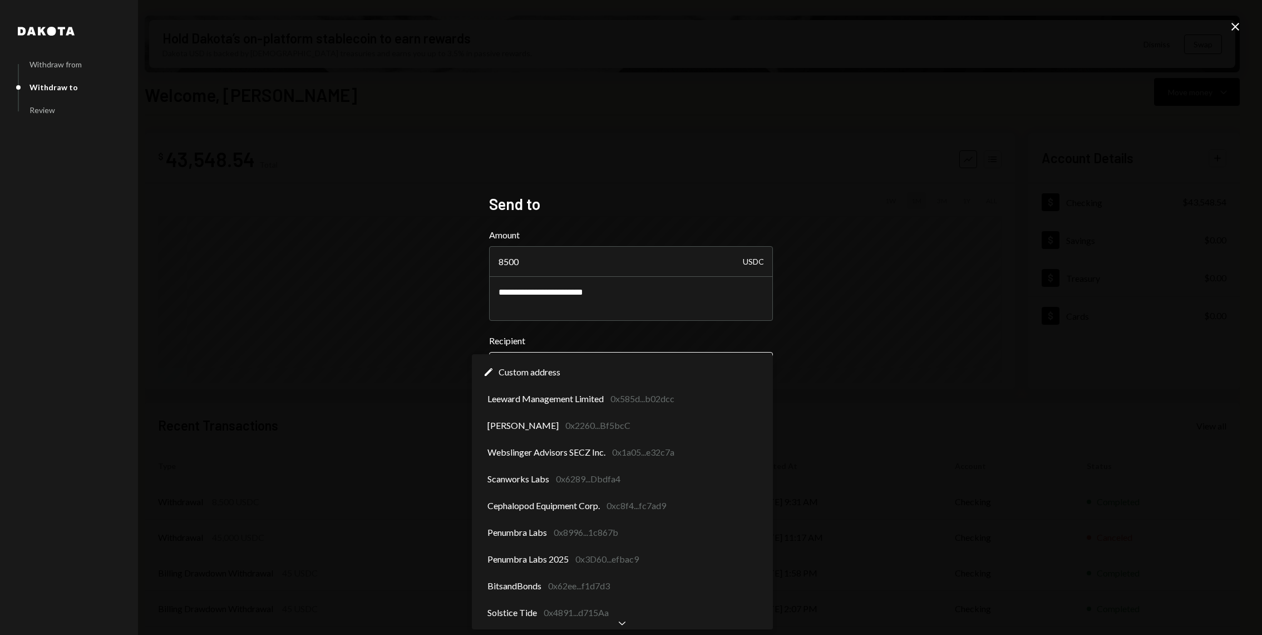
click at [557, 376] on body "I Institute for Ap... Caret Down Home Home Inbox Inbox Activities Transactions …" at bounding box center [631, 317] width 1262 height 635
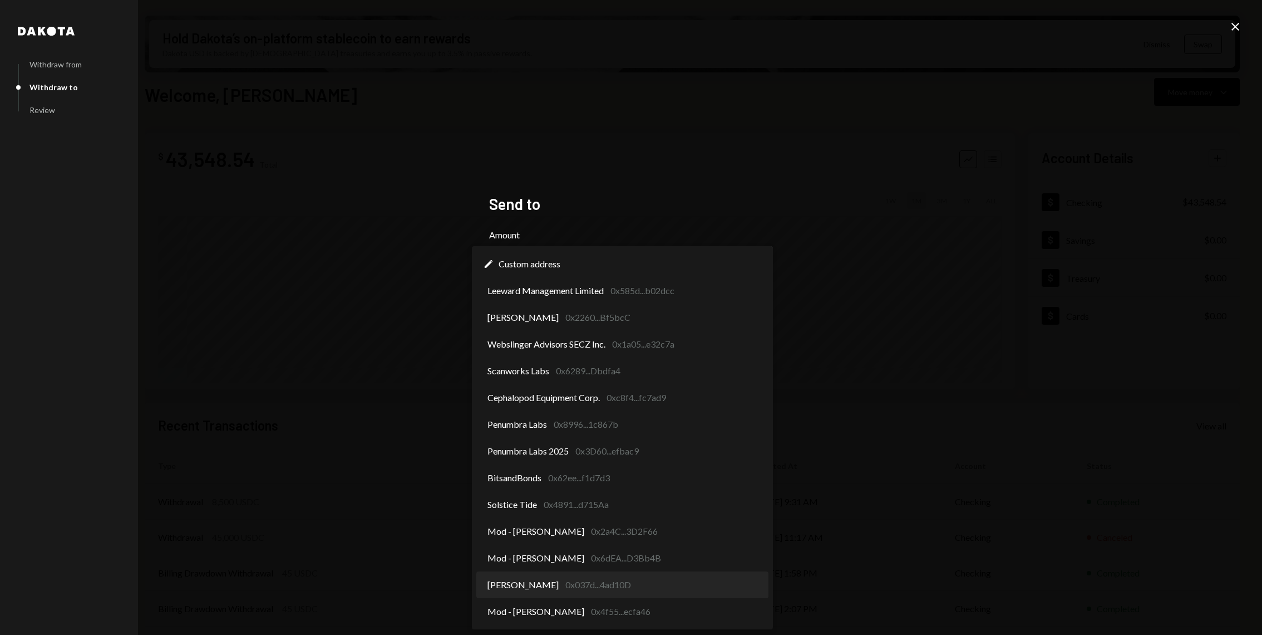
select select "**********"
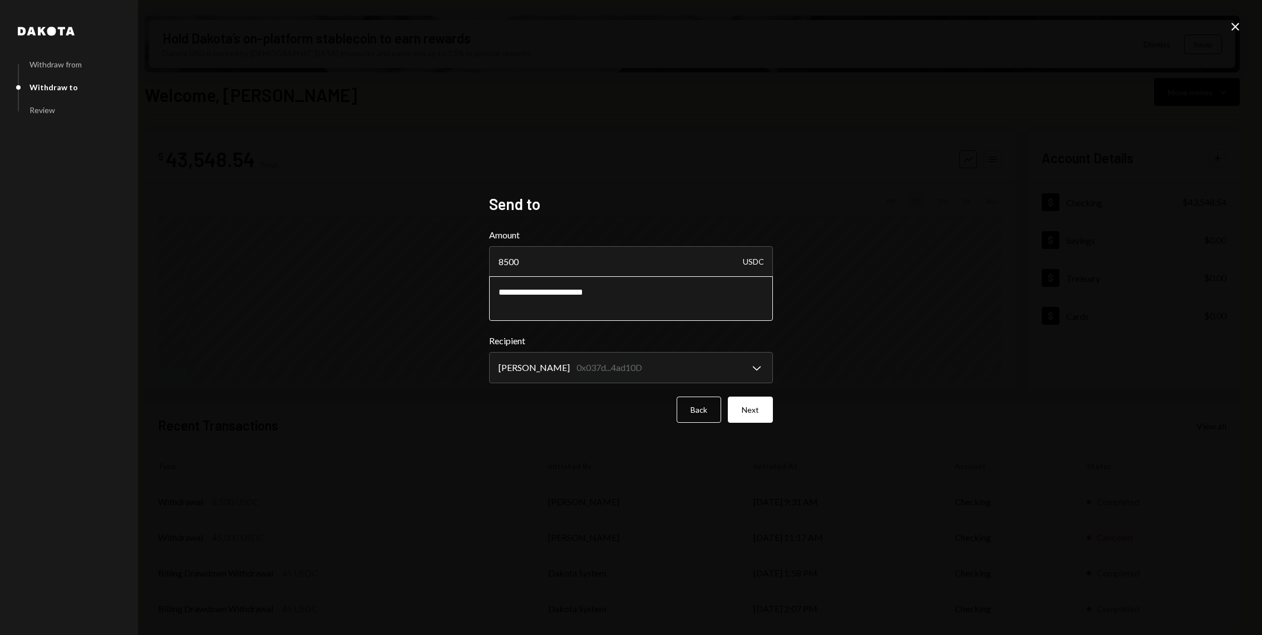
click at [582, 280] on textarea "**********" at bounding box center [631, 298] width 284 height 45
click at [660, 294] on textarea "**********" at bounding box center [631, 298] width 284 height 45
click at [754, 407] on button "Next" at bounding box center [750, 409] width 45 height 26
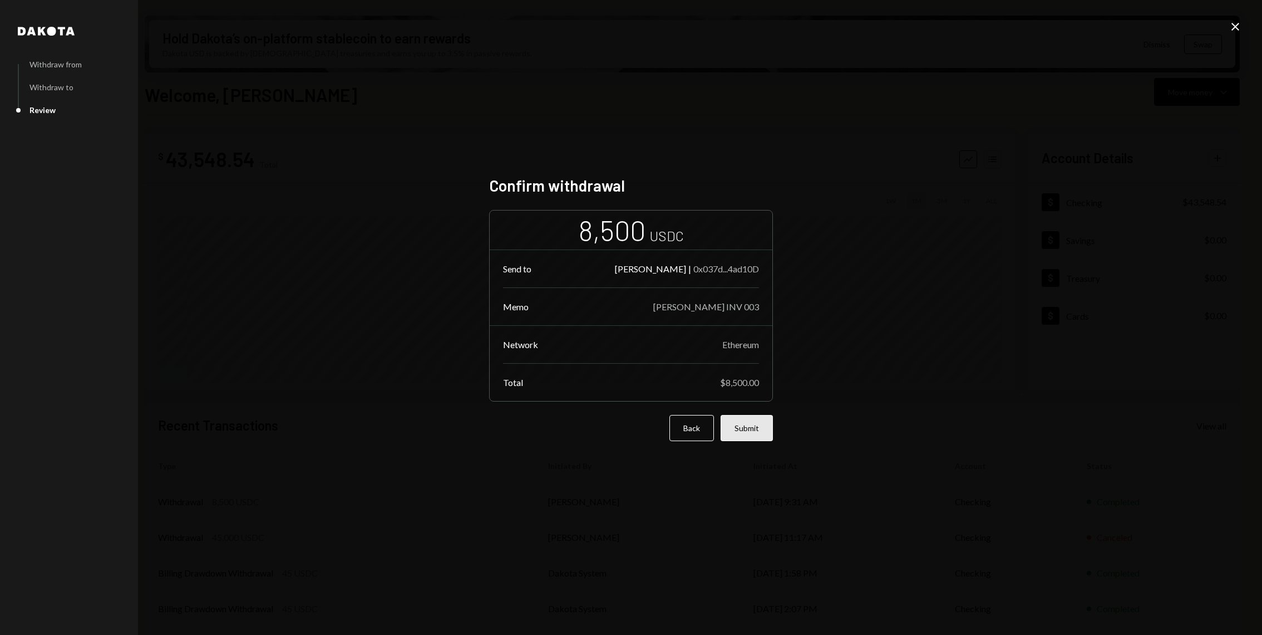
click at [749, 431] on button "Submit" at bounding box center [747, 428] width 52 height 26
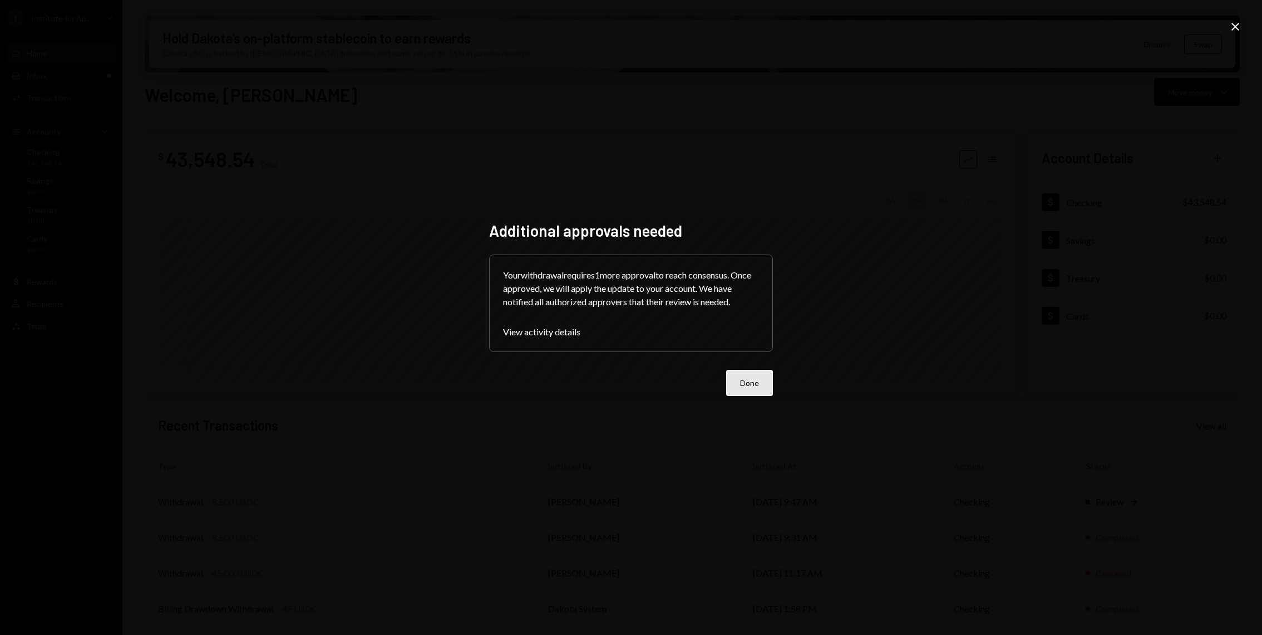
click at [746, 395] on button "Done" at bounding box center [749, 383] width 47 height 26
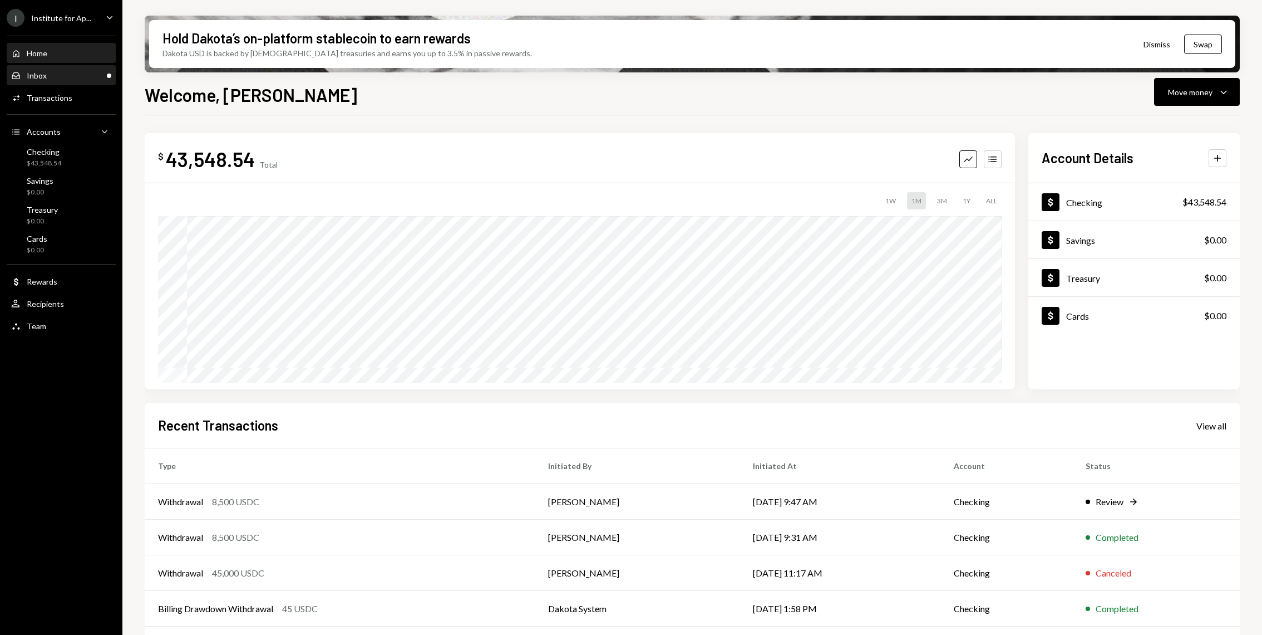
click at [78, 81] on div "Inbox Inbox" at bounding box center [61, 75] width 100 height 19
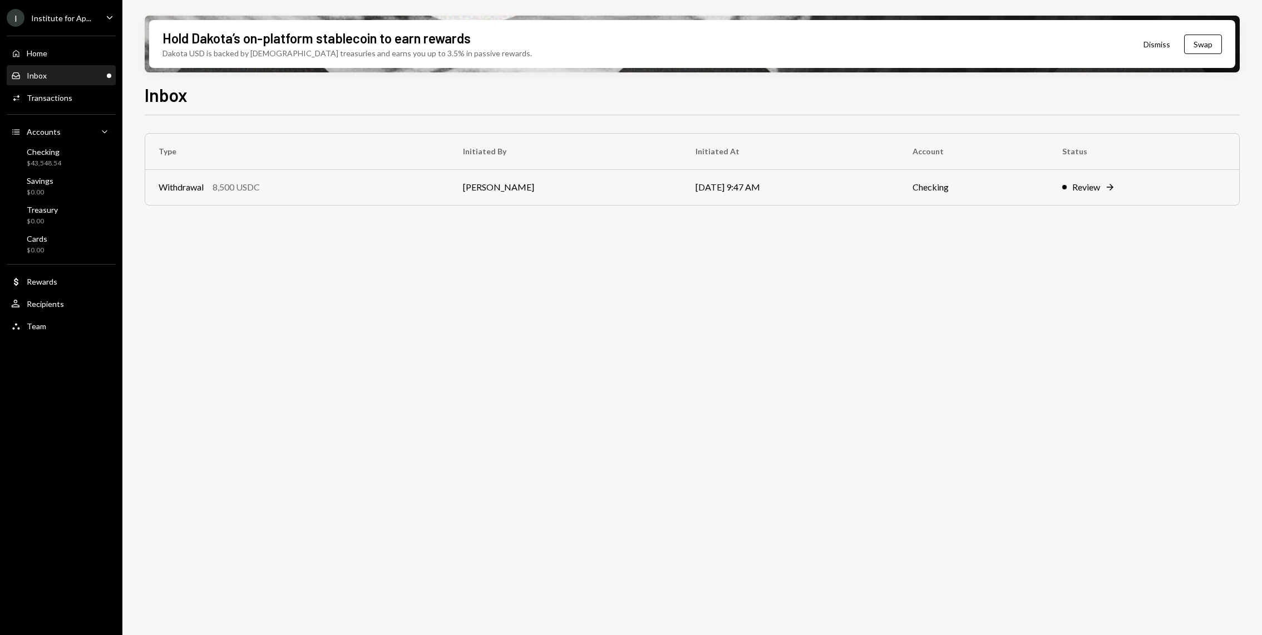
click at [74, 67] on div "Inbox Inbox" at bounding box center [61, 75] width 100 height 19
click at [87, 72] on div "Inbox Inbox" at bounding box center [61, 76] width 100 height 10
click at [81, 60] on div "Home Home" at bounding box center [61, 53] width 100 height 19
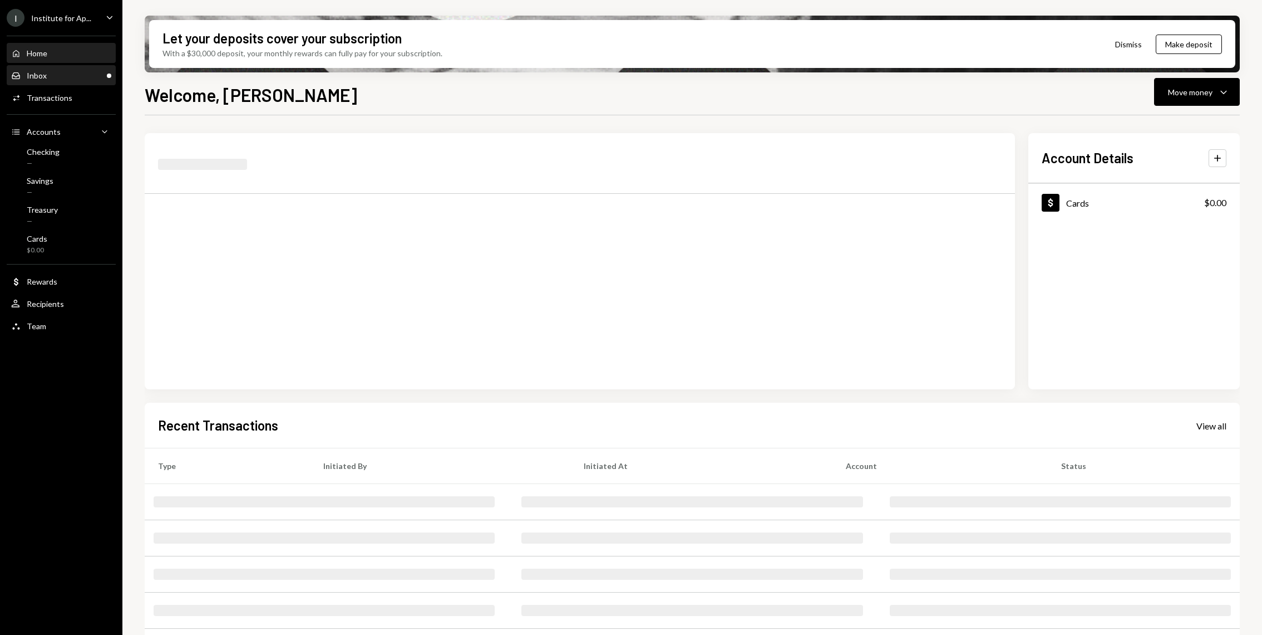
click at [74, 71] on div "Inbox Inbox" at bounding box center [61, 76] width 100 height 10
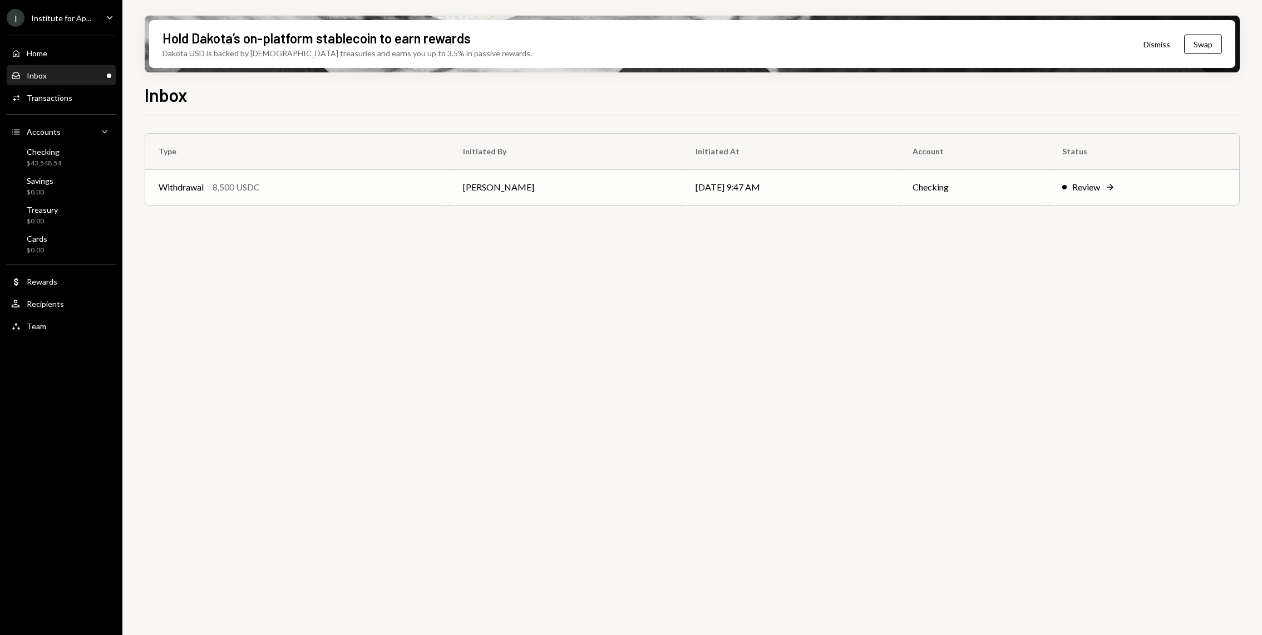
click at [222, 186] on div "8,500 USDC" at bounding box center [236, 186] width 47 height 13
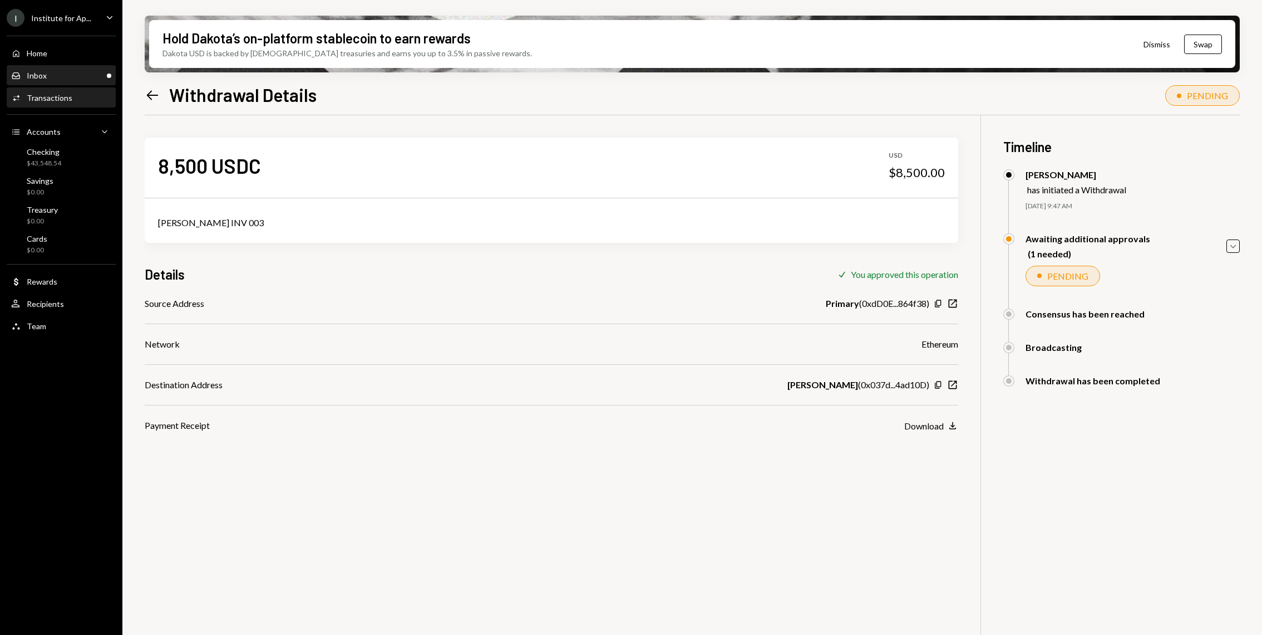
click at [97, 72] on div "Inbox Inbox" at bounding box center [61, 76] width 100 height 10
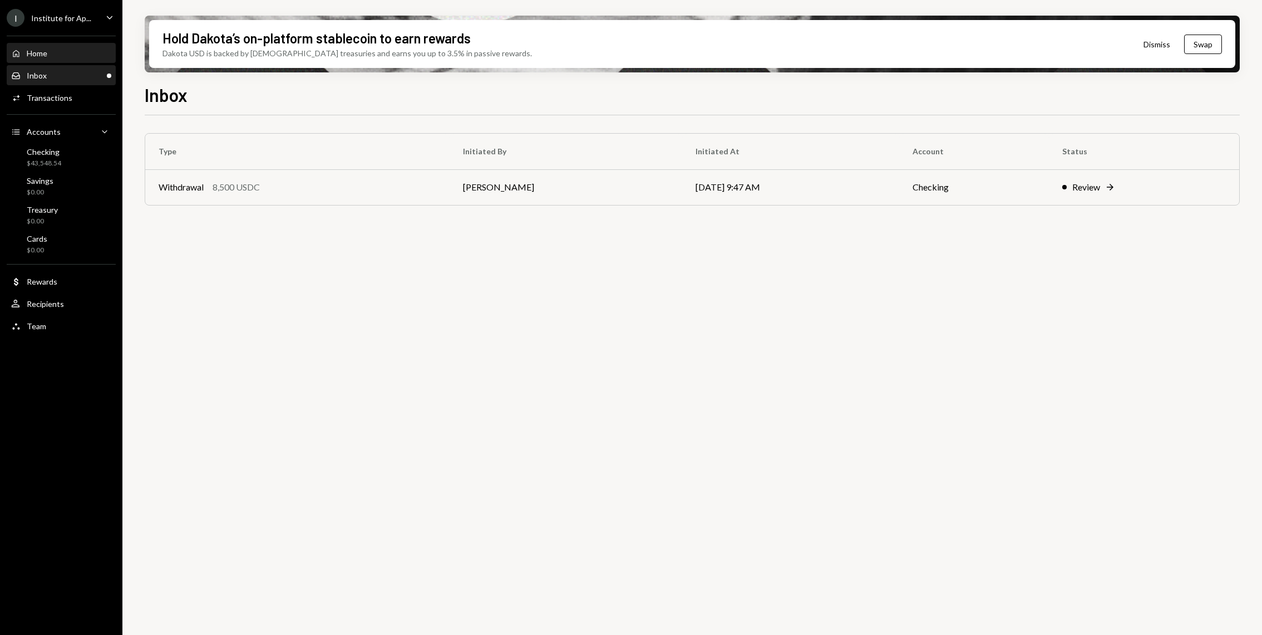
click at [52, 44] on div "Home Home" at bounding box center [61, 53] width 100 height 19
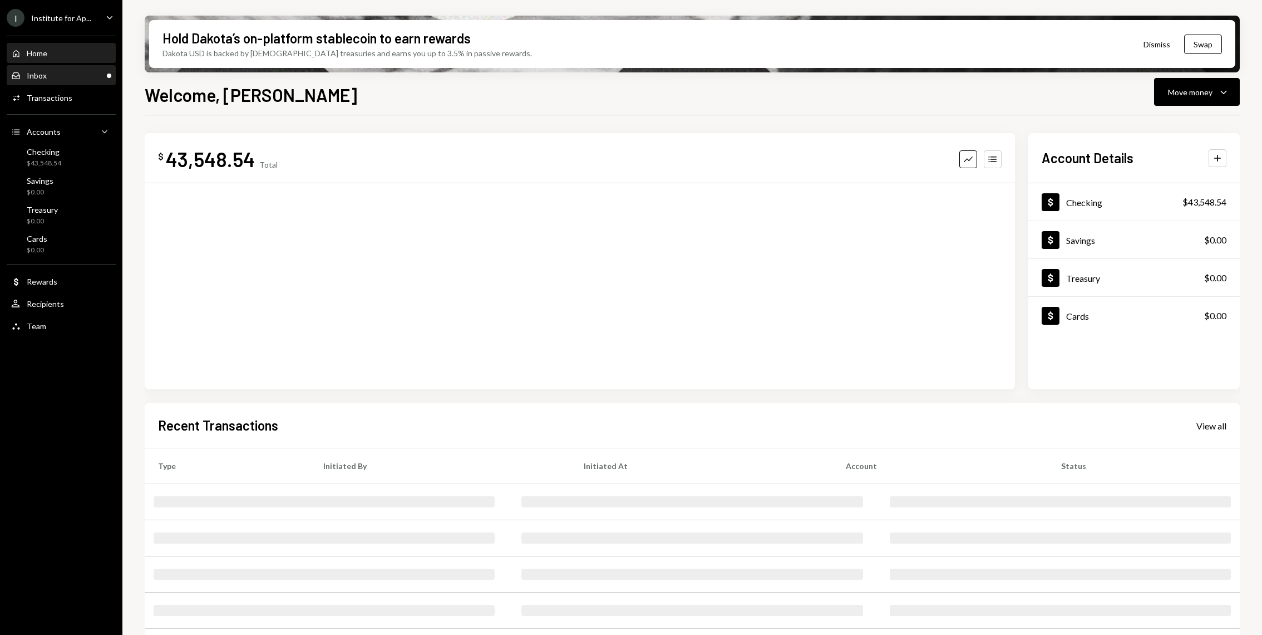
click at [78, 82] on div "Inbox Inbox" at bounding box center [61, 75] width 100 height 19
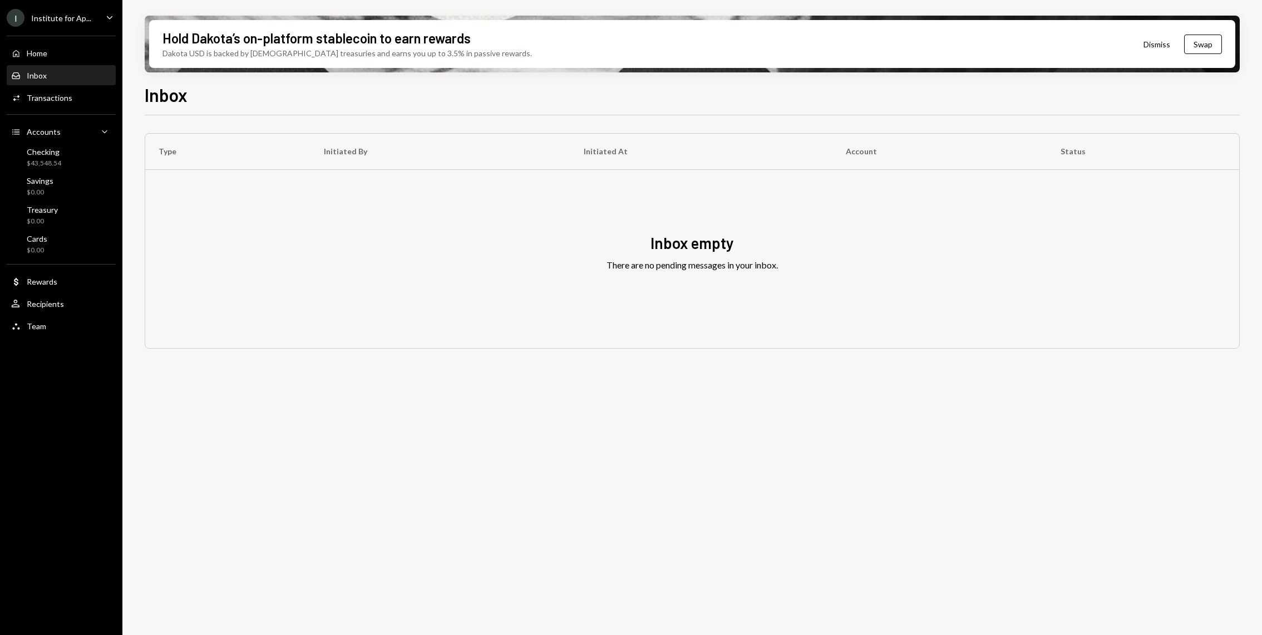
click at [86, 83] on div "Inbox Inbox" at bounding box center [61, 75] width 100 height 19
click at [66, 54] on div "Home Home" at bounding box center [61, 53] width 100 height 10
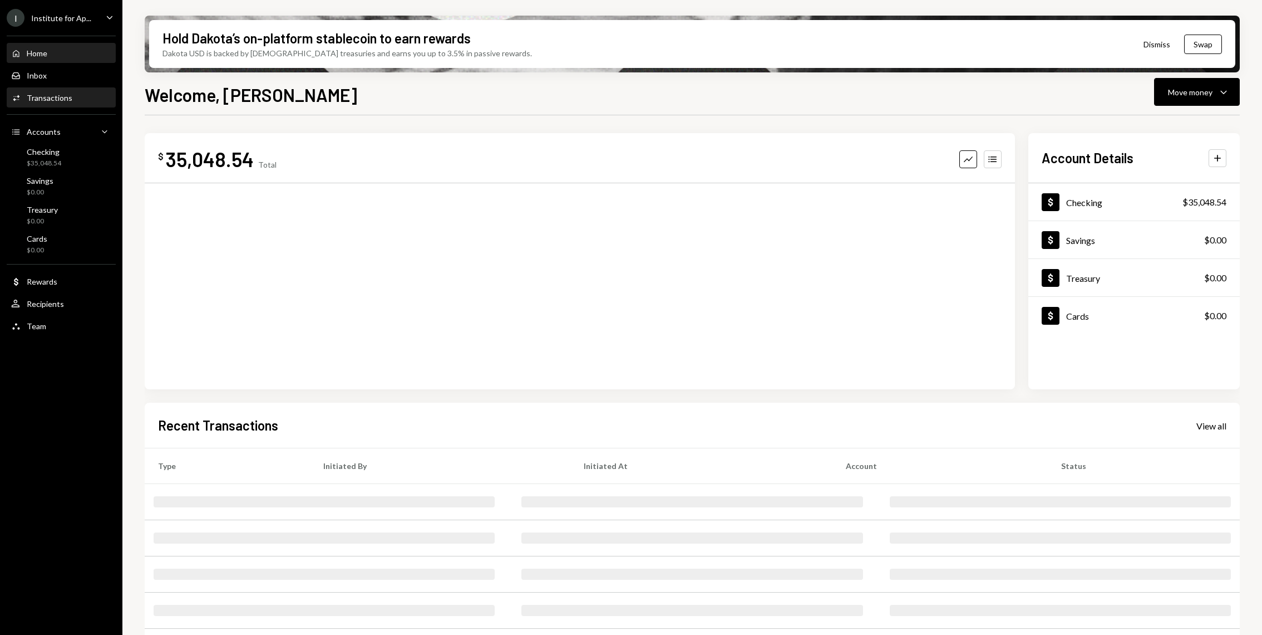
click at [92, 102] on div "Activities Transactions" at bounding box center [61, 98] width 100 height 10
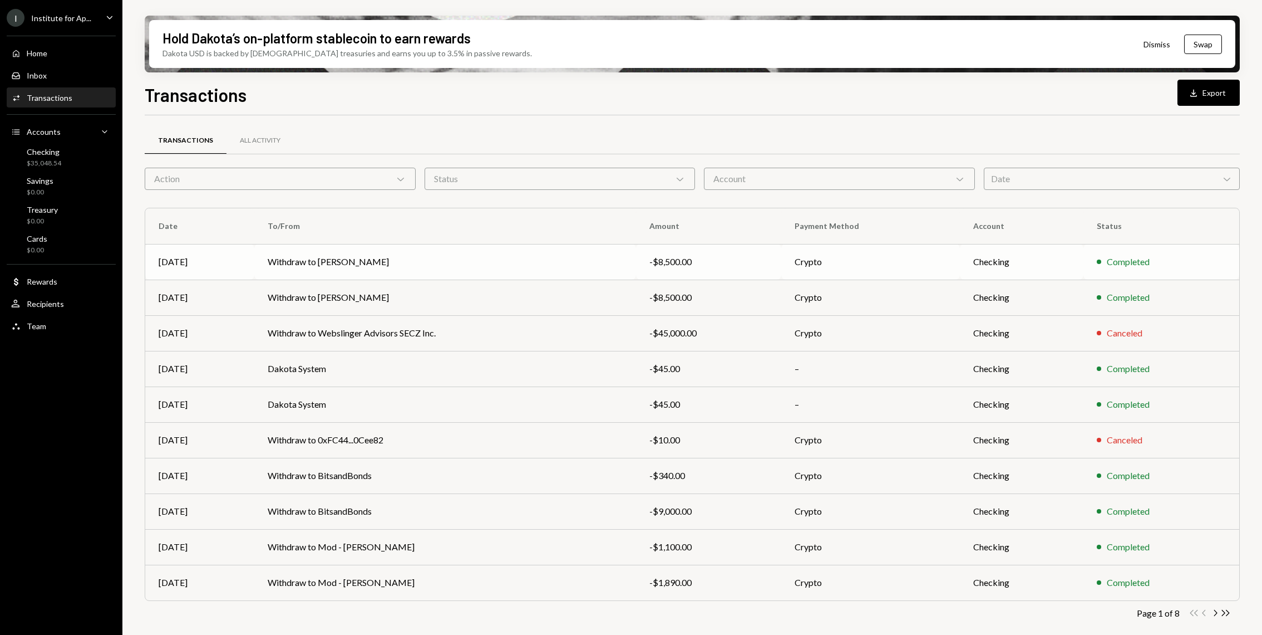
click at [440, 268] on td "Withdraw to [PERSON_NAME]" at bounding box center [445, 262] width 382 height 36
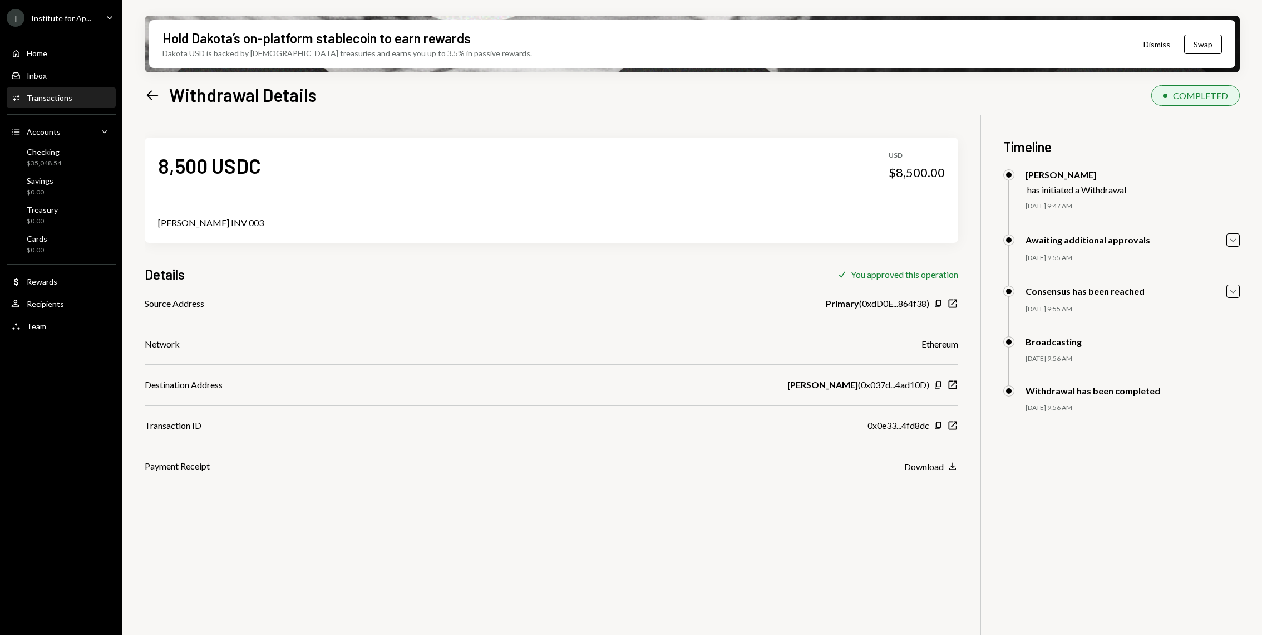
scroll to position [89, 0]
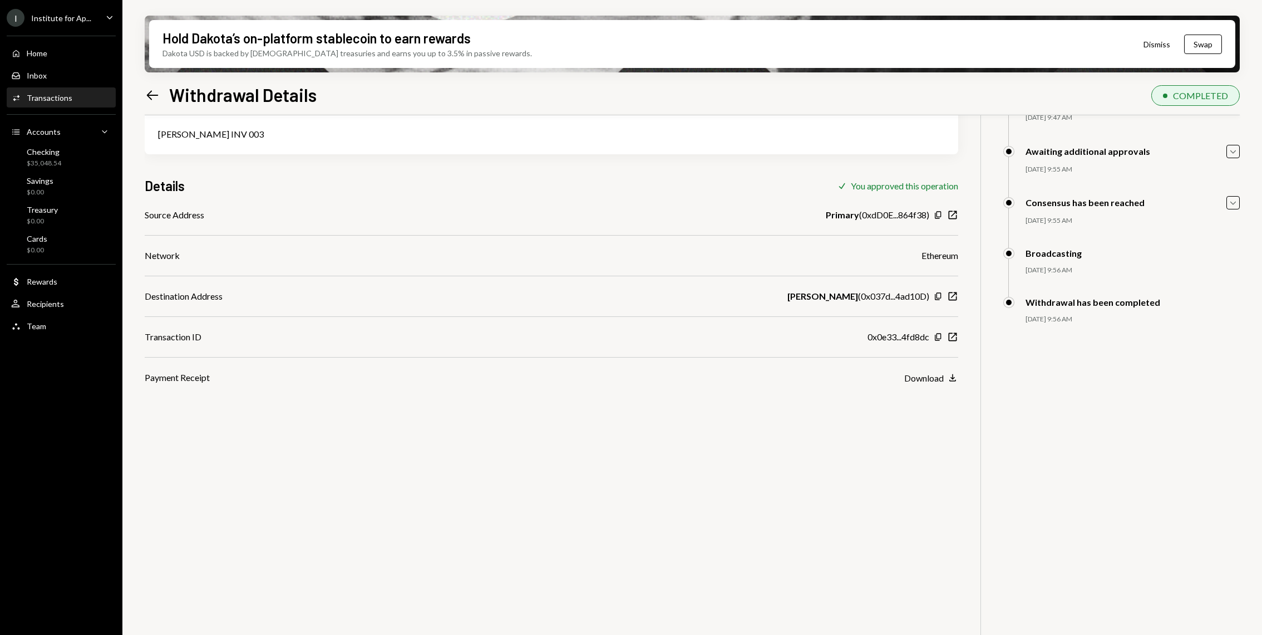
click at [930, 368] on div "Source Address Primary ( 0xdD0E...864f38 ) Copy New Window Network Ethereum Des…" at bounding box center [552, 296] width 814 height 176
click at [923, 374] on div "Download" at bounding box center [924, 377] width 40 height 11
